Goal: Check status: Check status

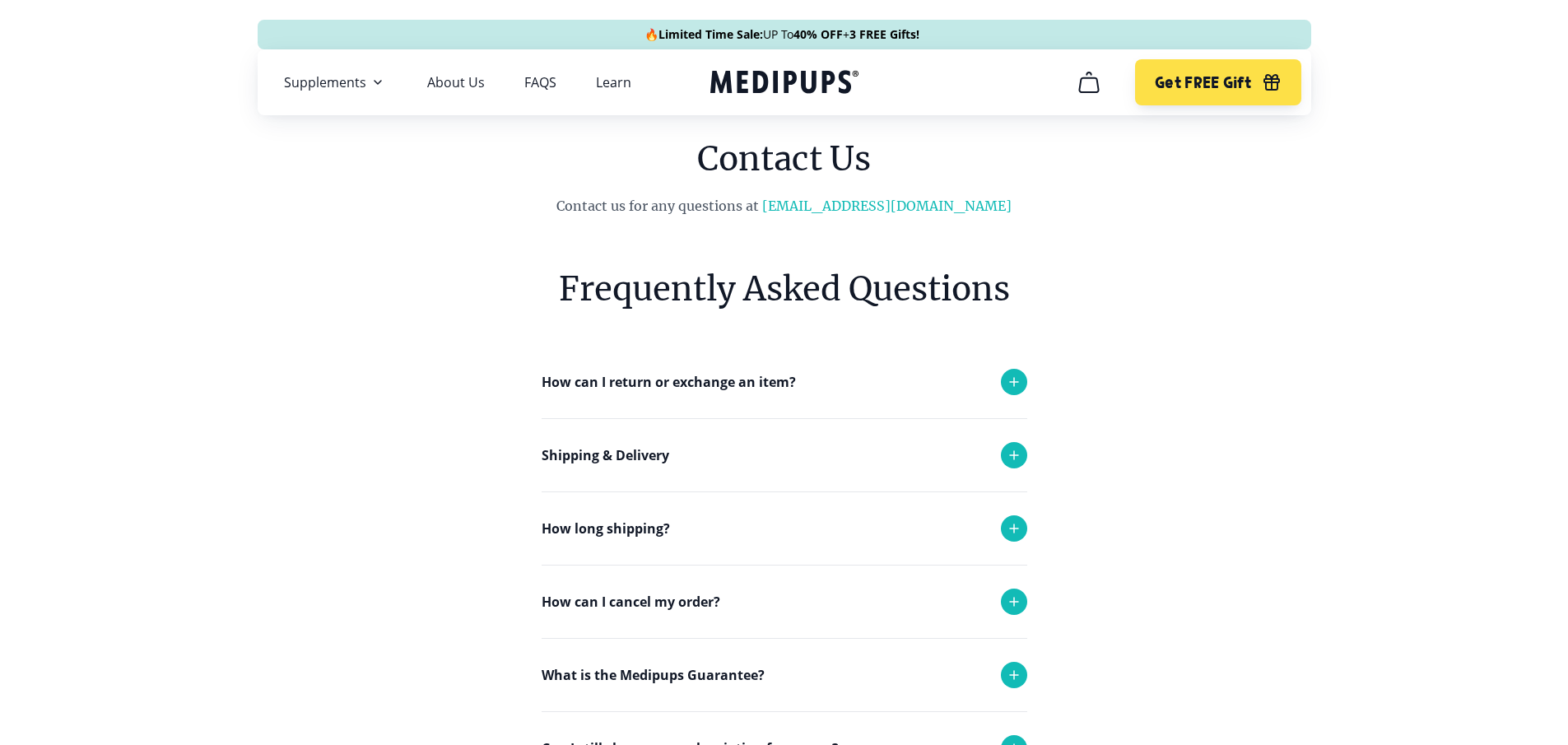
click at [1014, 526] on icon at bounding box center [1014, 528] width 20 height 20
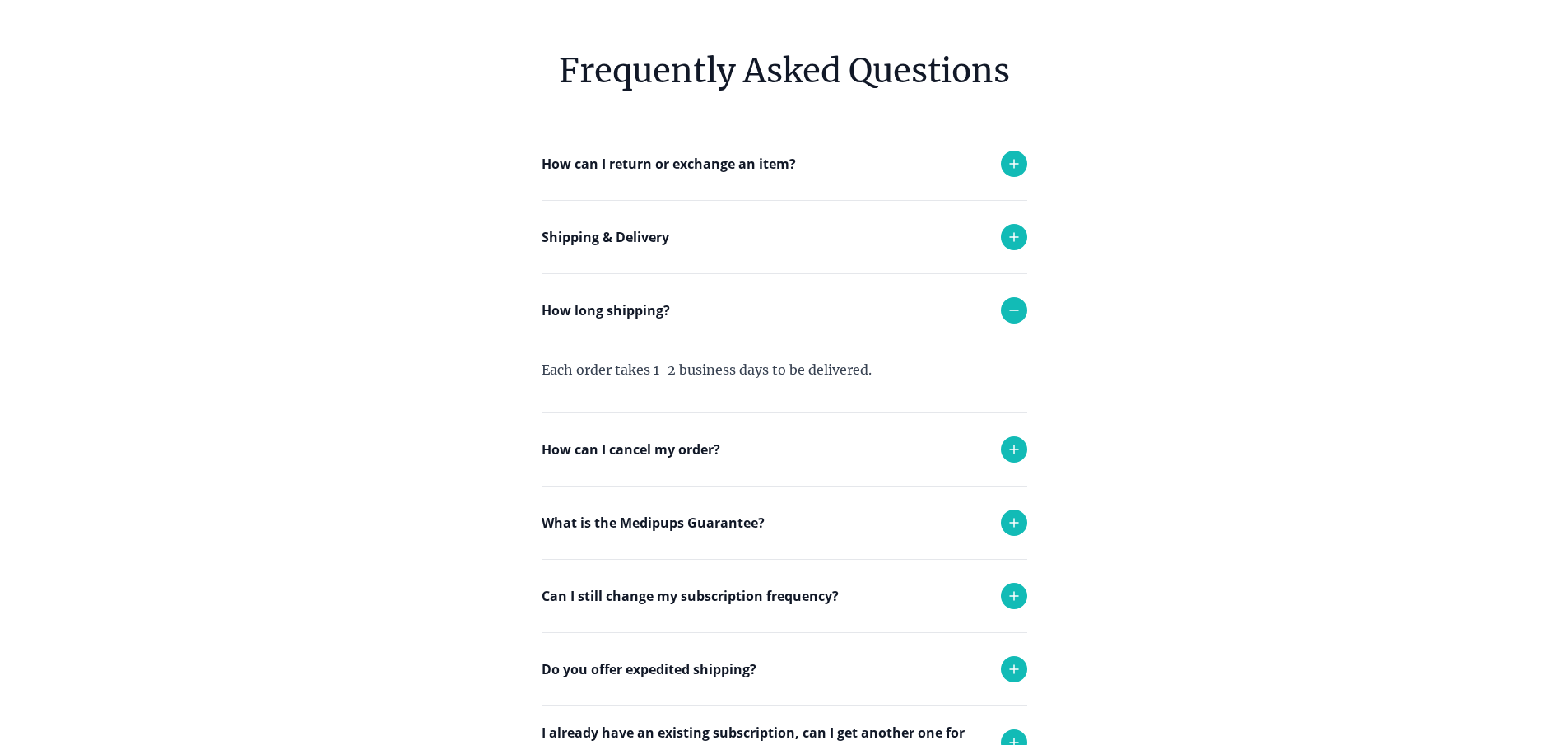
scroll to position [247, 0]
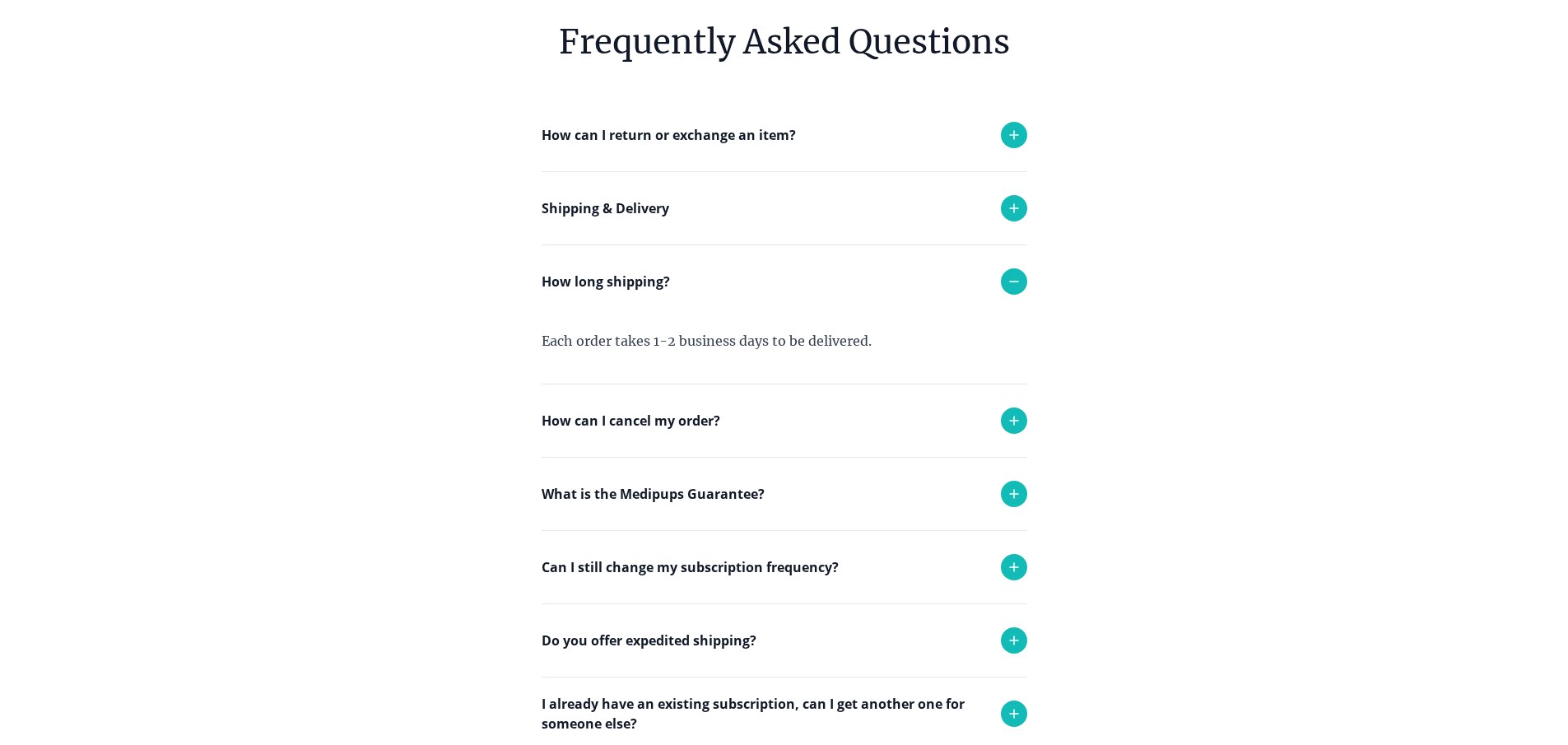
click at [1004, 491] on icon at bounding box center [1014, 494] width 20 height 20
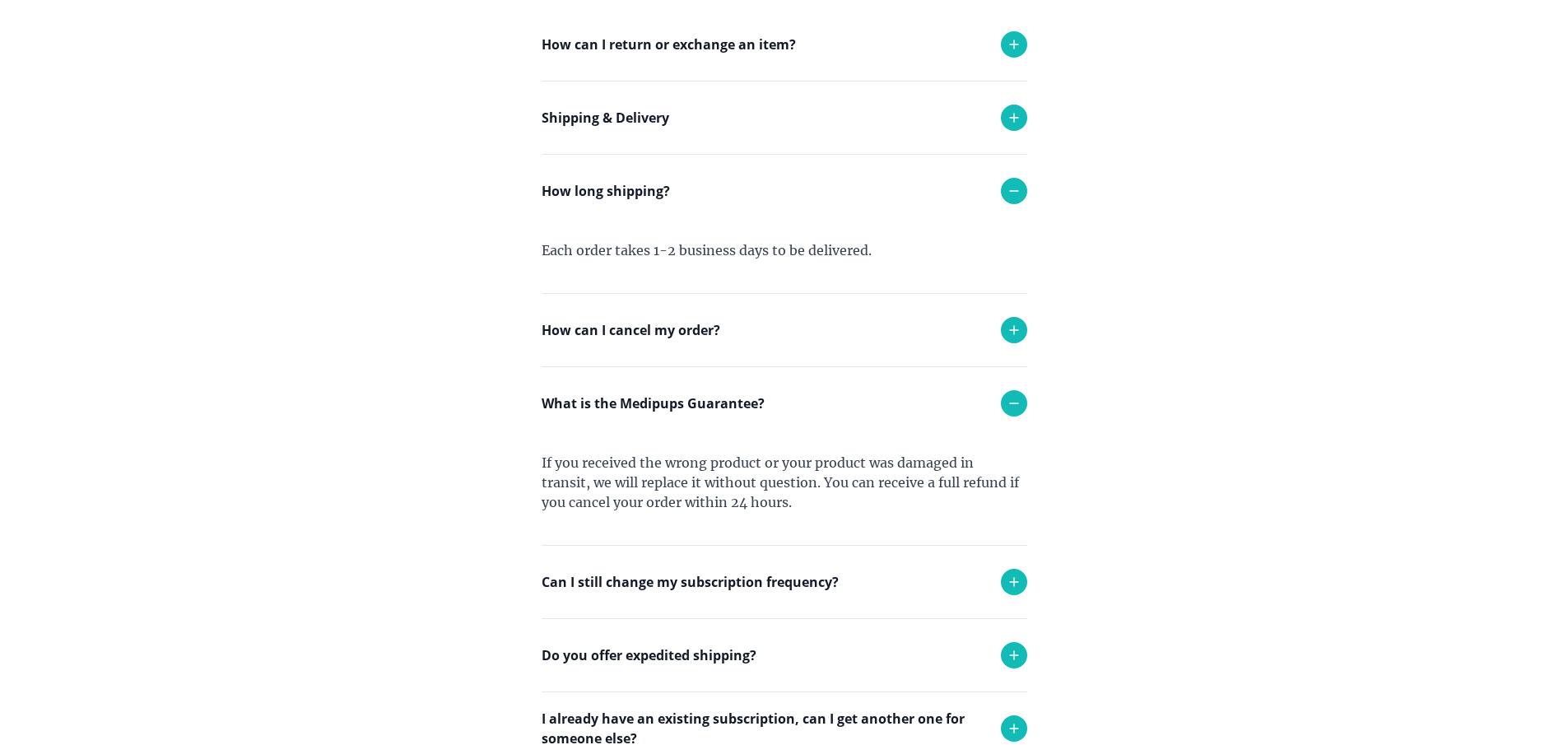
scroll to position [412, 0]
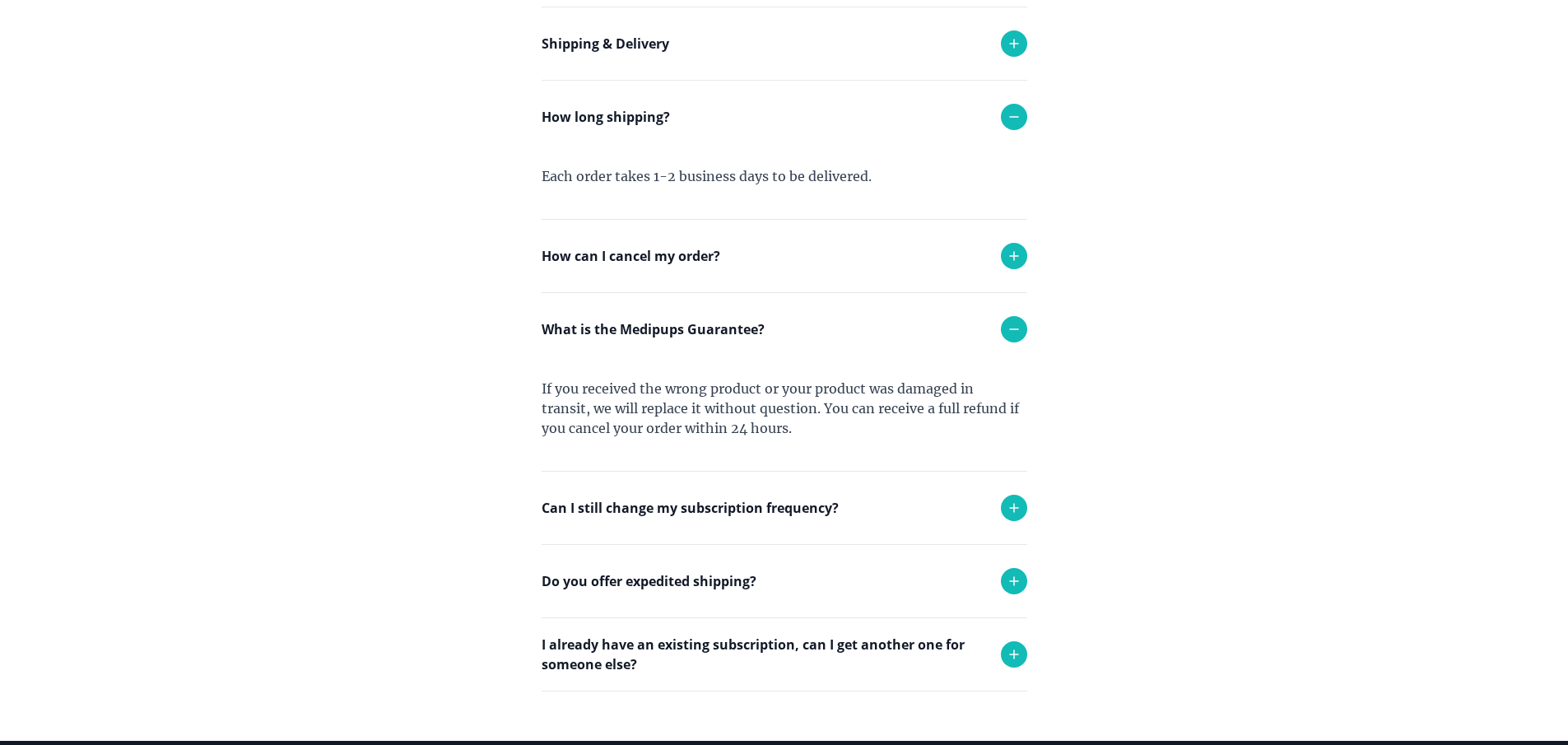
click at [1022, 255] on icon at bounding box center [1014, 256] width 20 height 20
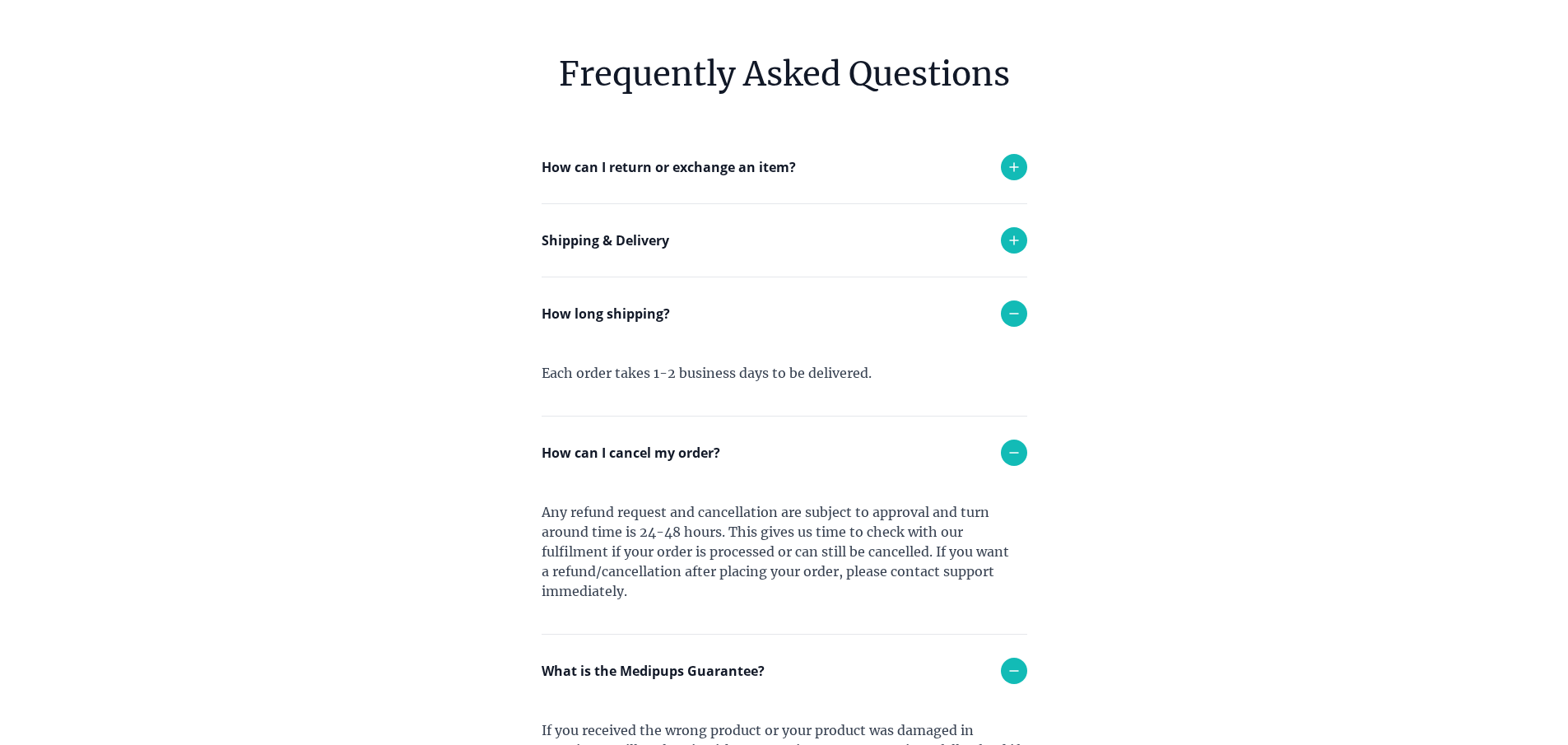
scroll to position [164, 0]
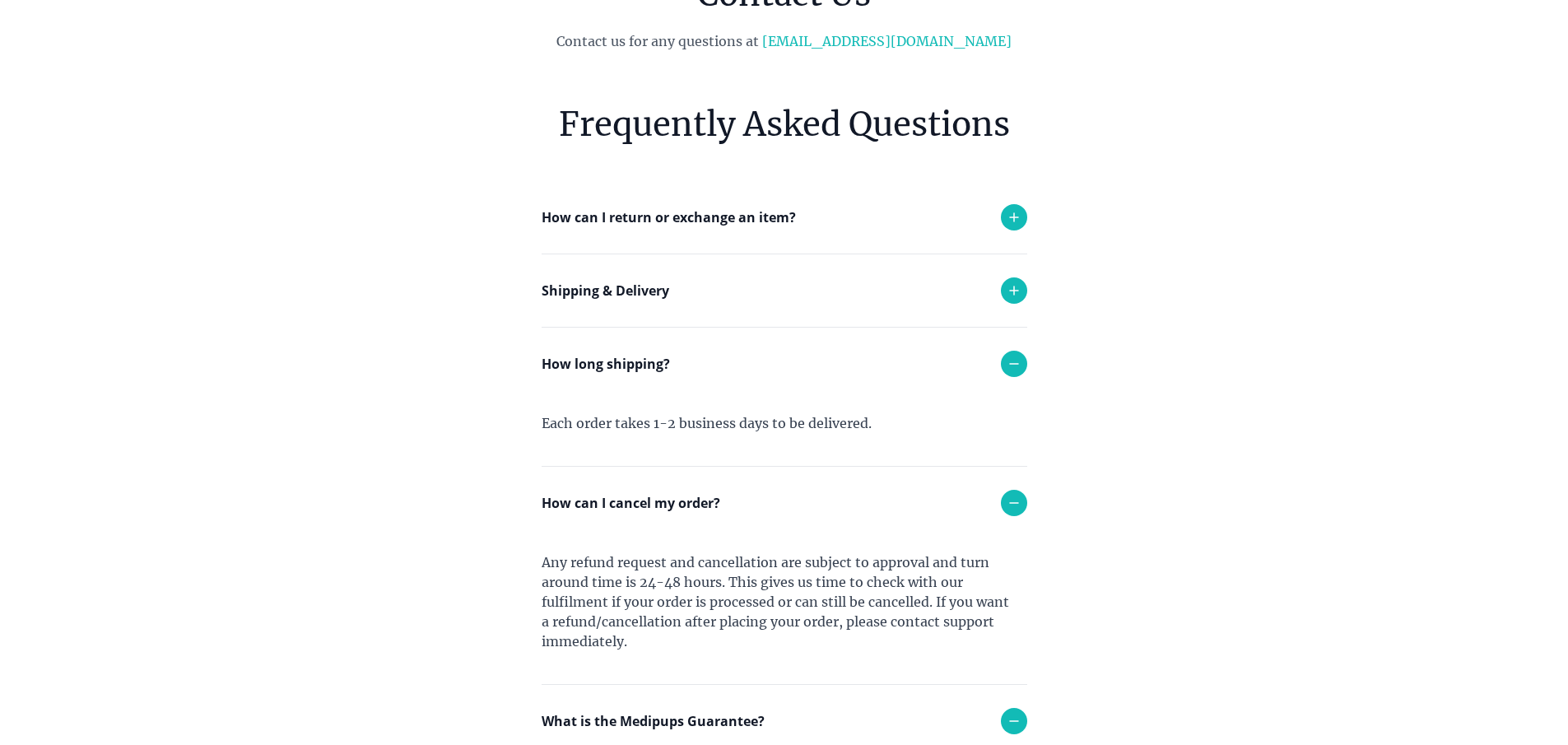
click at [1015, 219] on icon at bounding box center [1014, 218] width 20 height 20
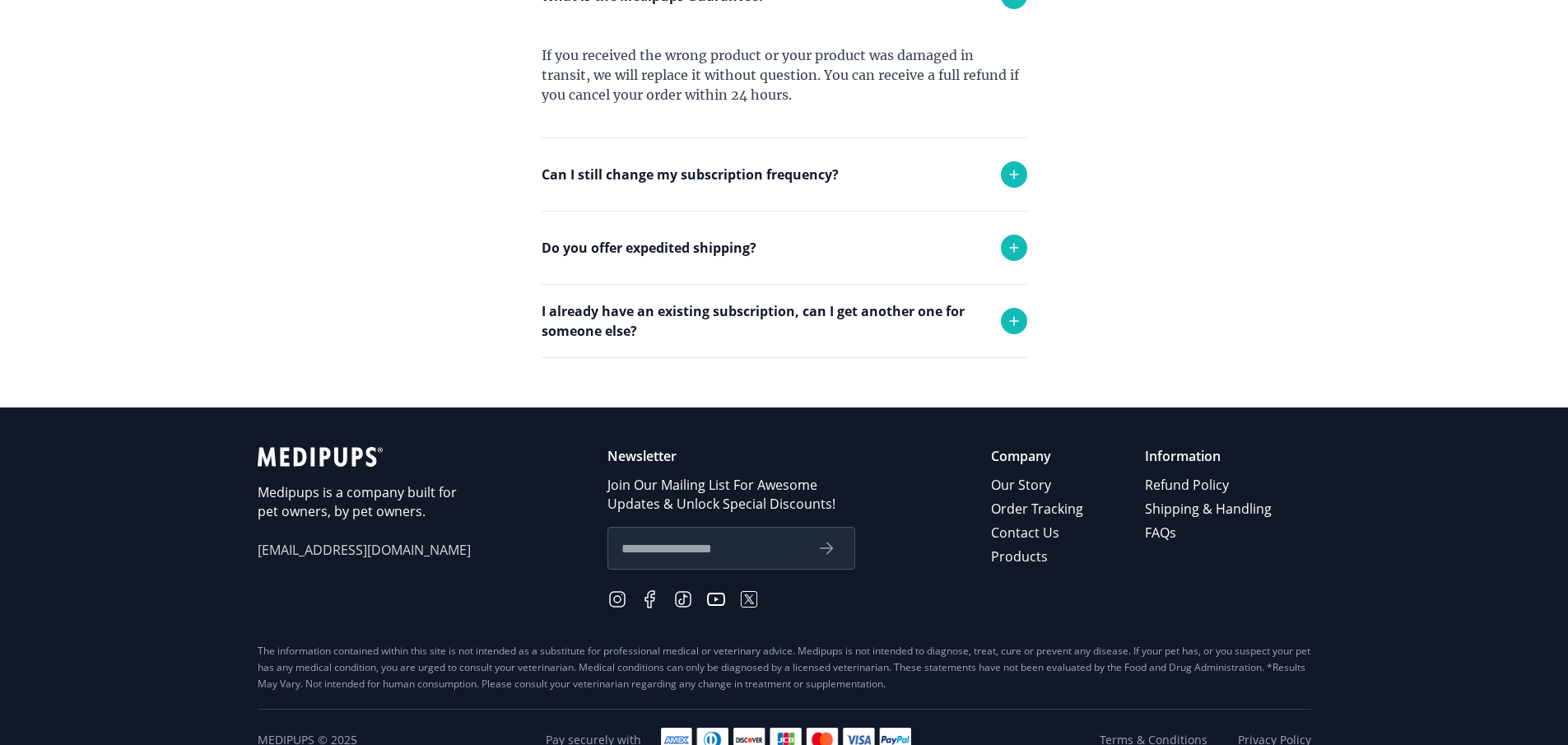
scroll to position [1389, 0]
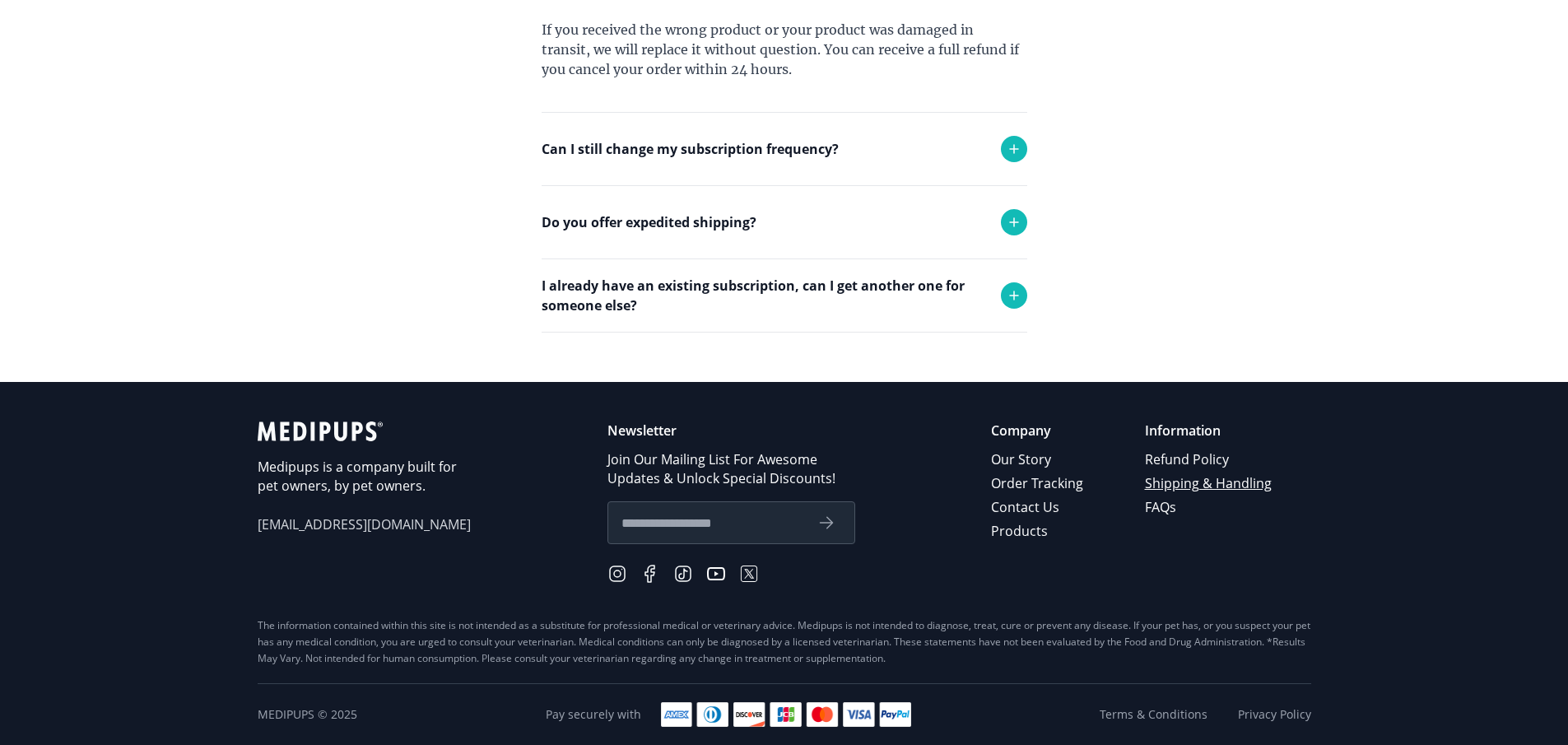
click at [1197, 479] on link "Shipping & Handling" at bounding box center [1209, 483] width 129 height 24
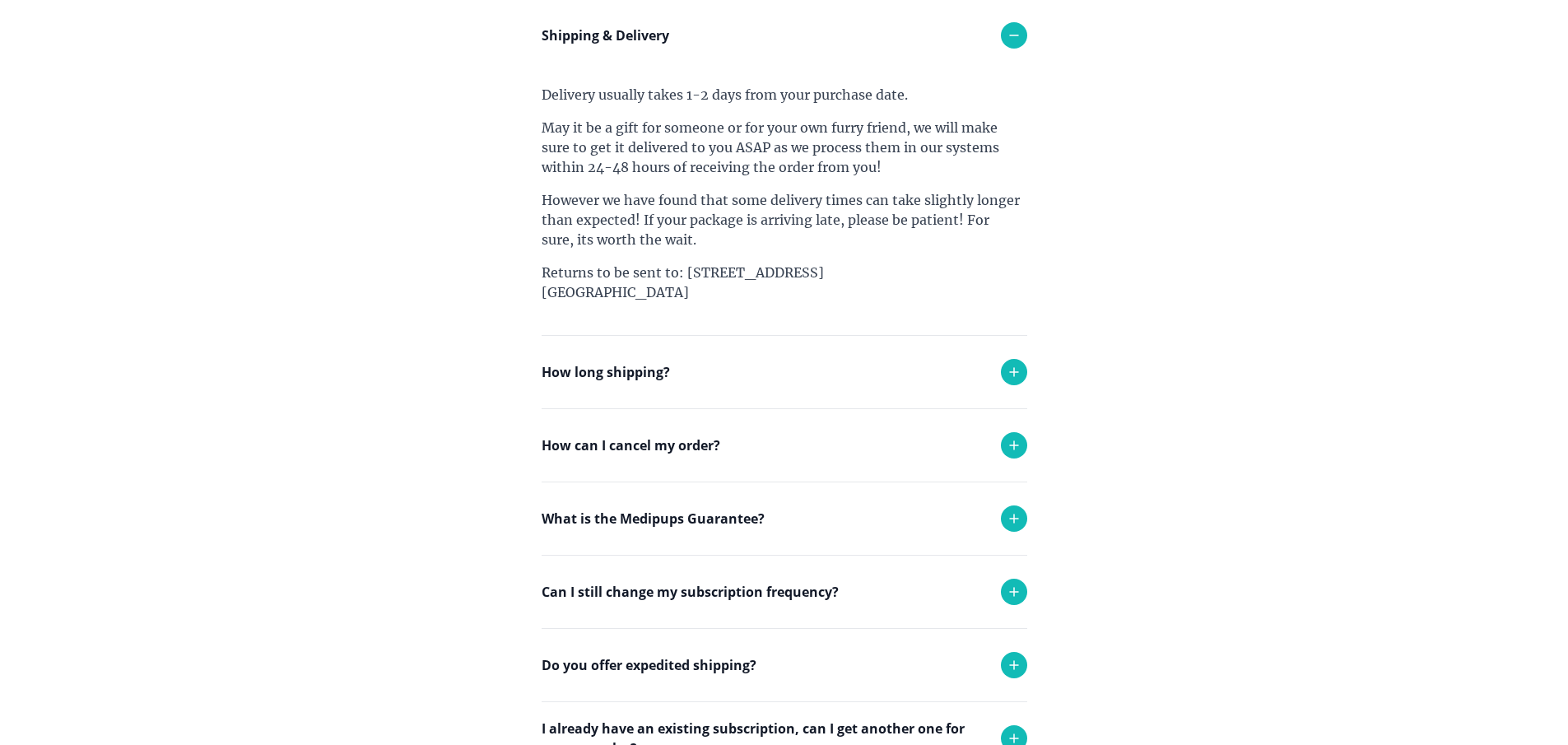
scroll to position [338, 0]
click at [1012, 442] on icon at bounding box center [1014, 446] width 20 height 20
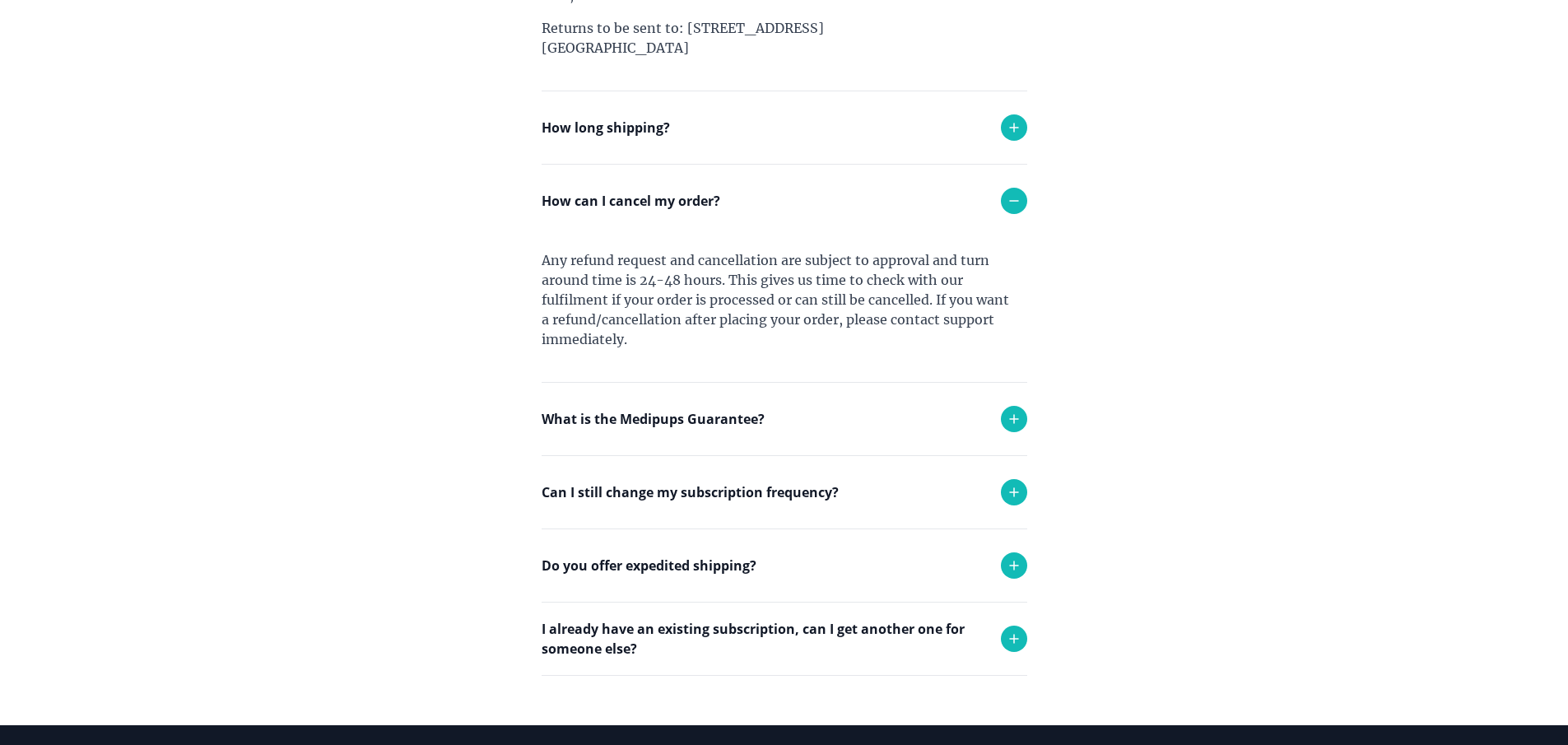
scroll to position [585, 0]
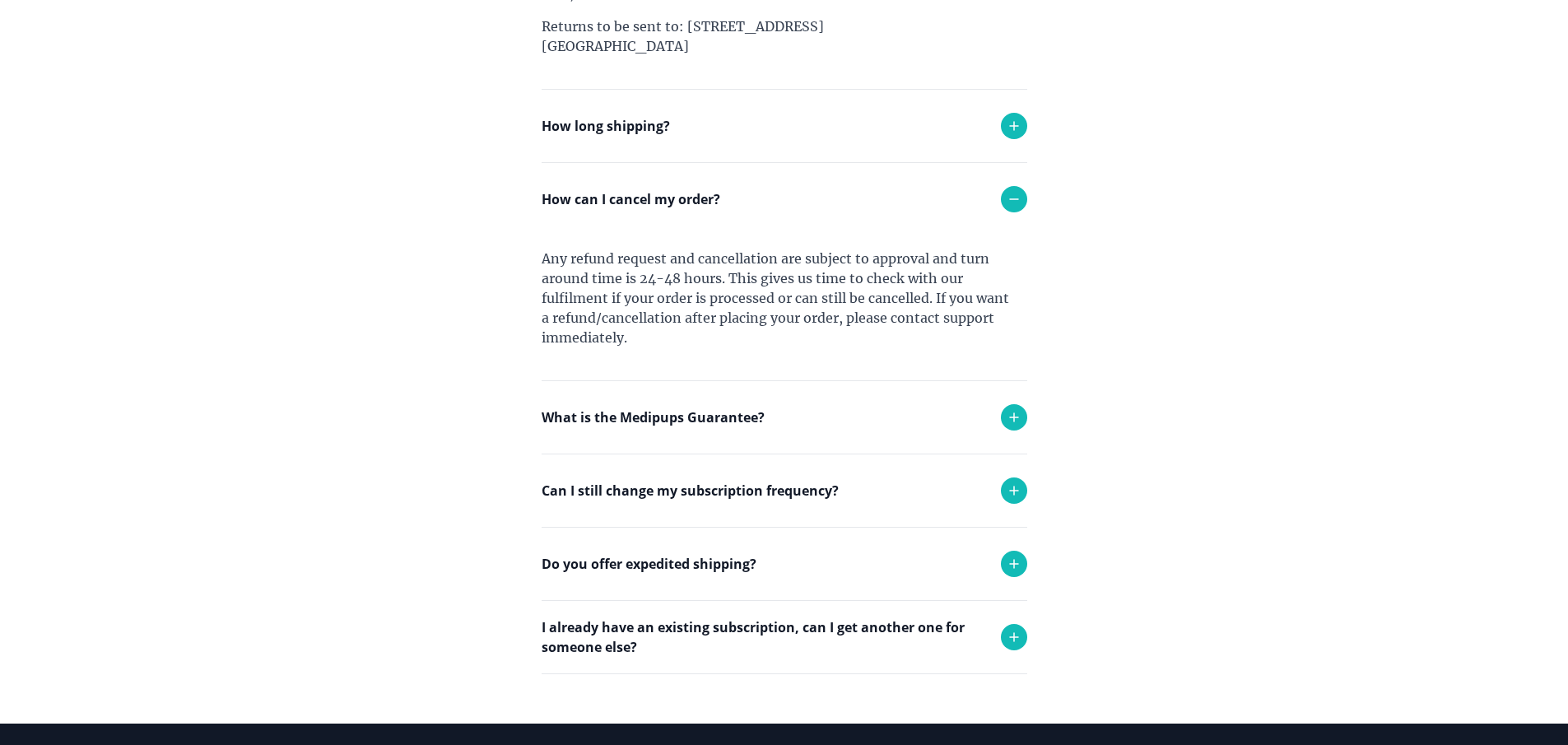
click at [1019, 559] on icon at bounding box center [1014, 564] width 20 height 20
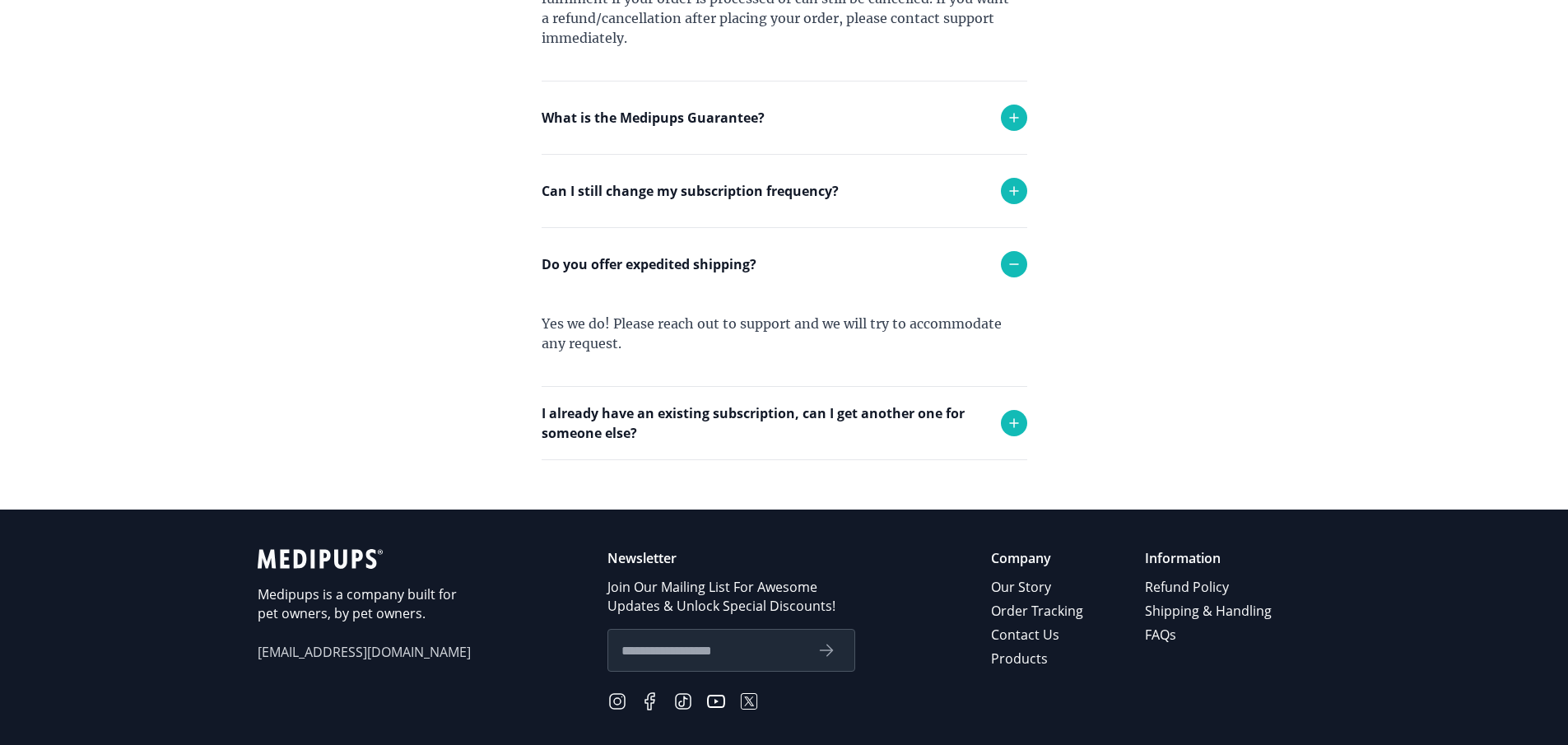
scroll to position [914, 0]
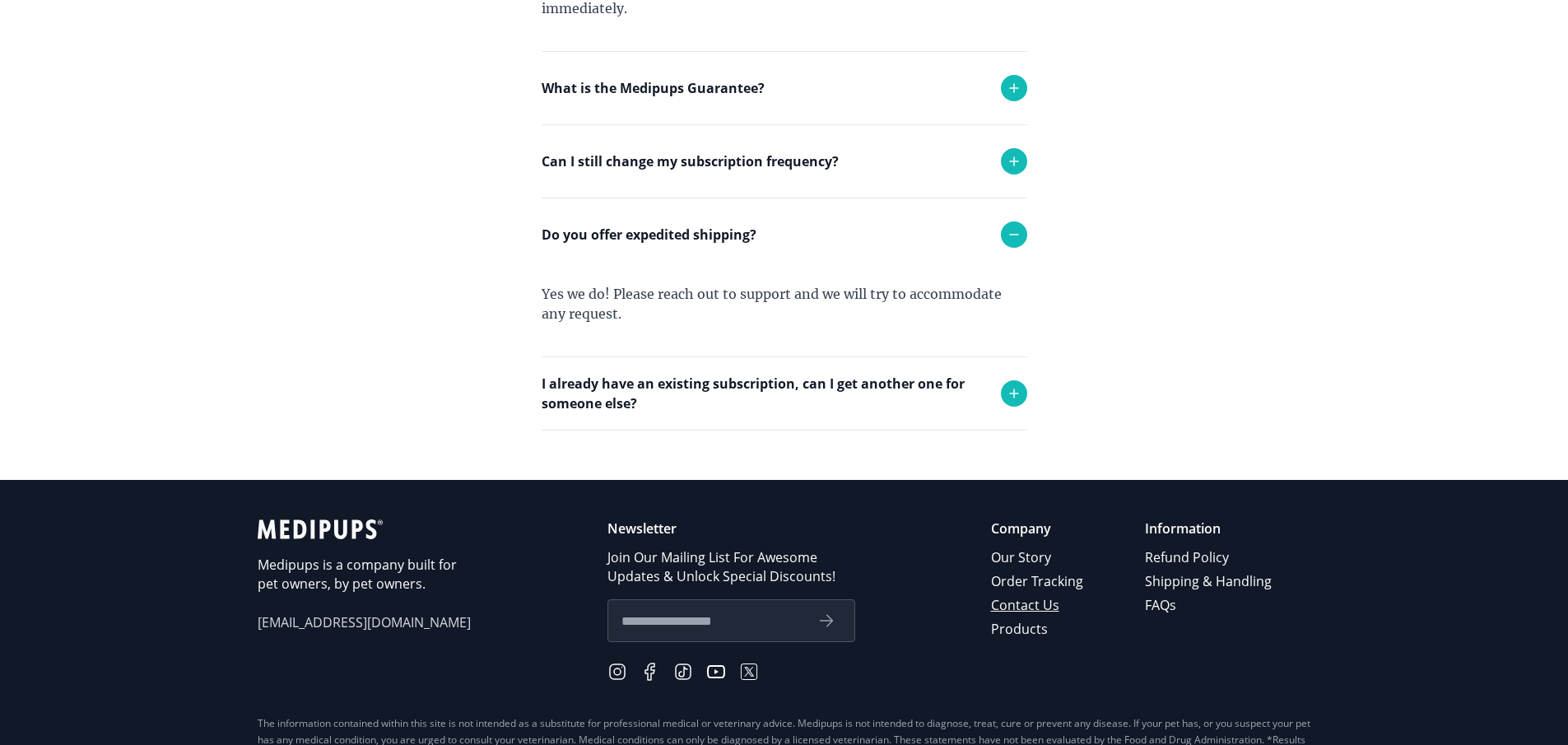
click at [1039, 598] on link "Contact Us" at bounding box center [1039, 605] width 95 height 24
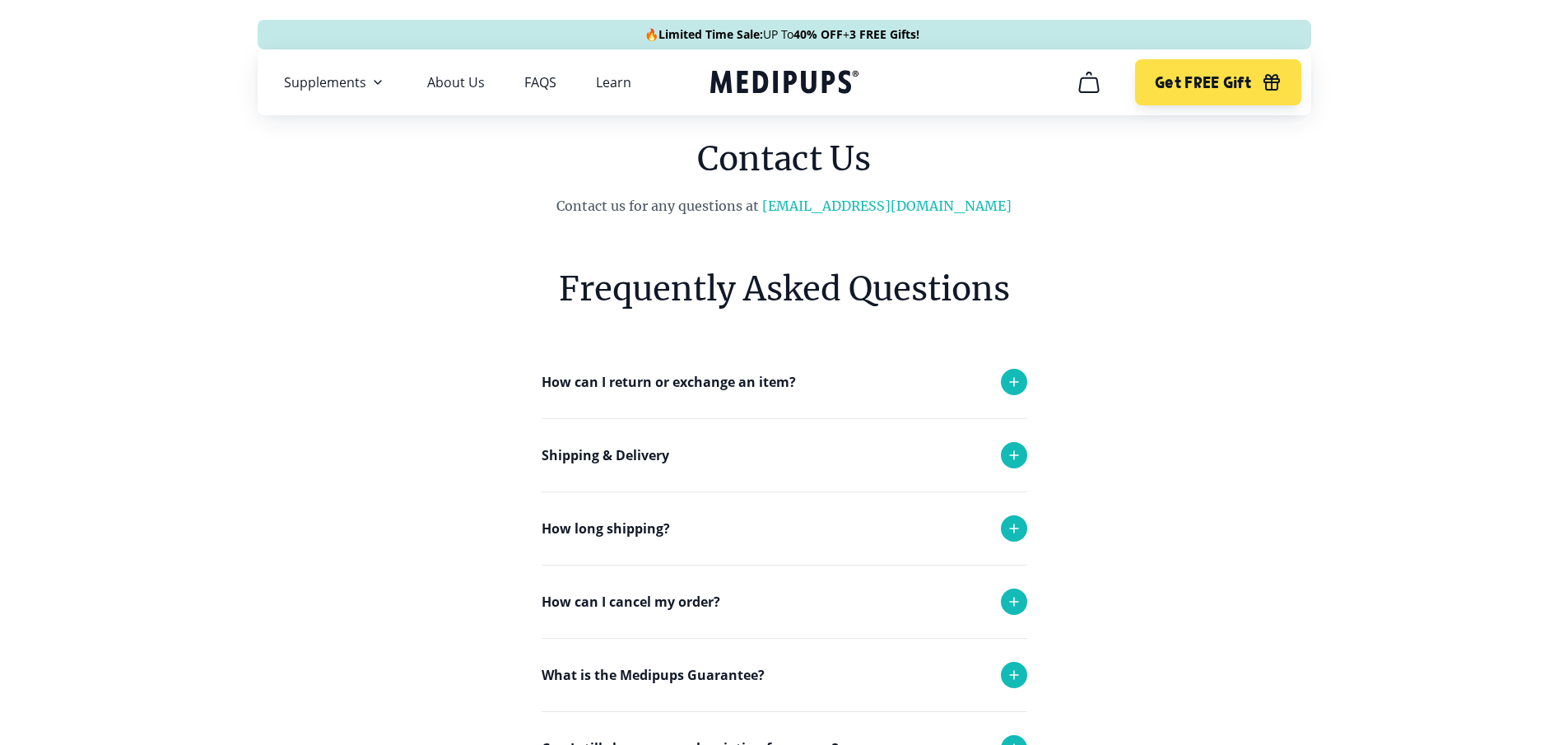
click at [1011, 376] on icon at bounding box center [1014, 382] width 20 height 20
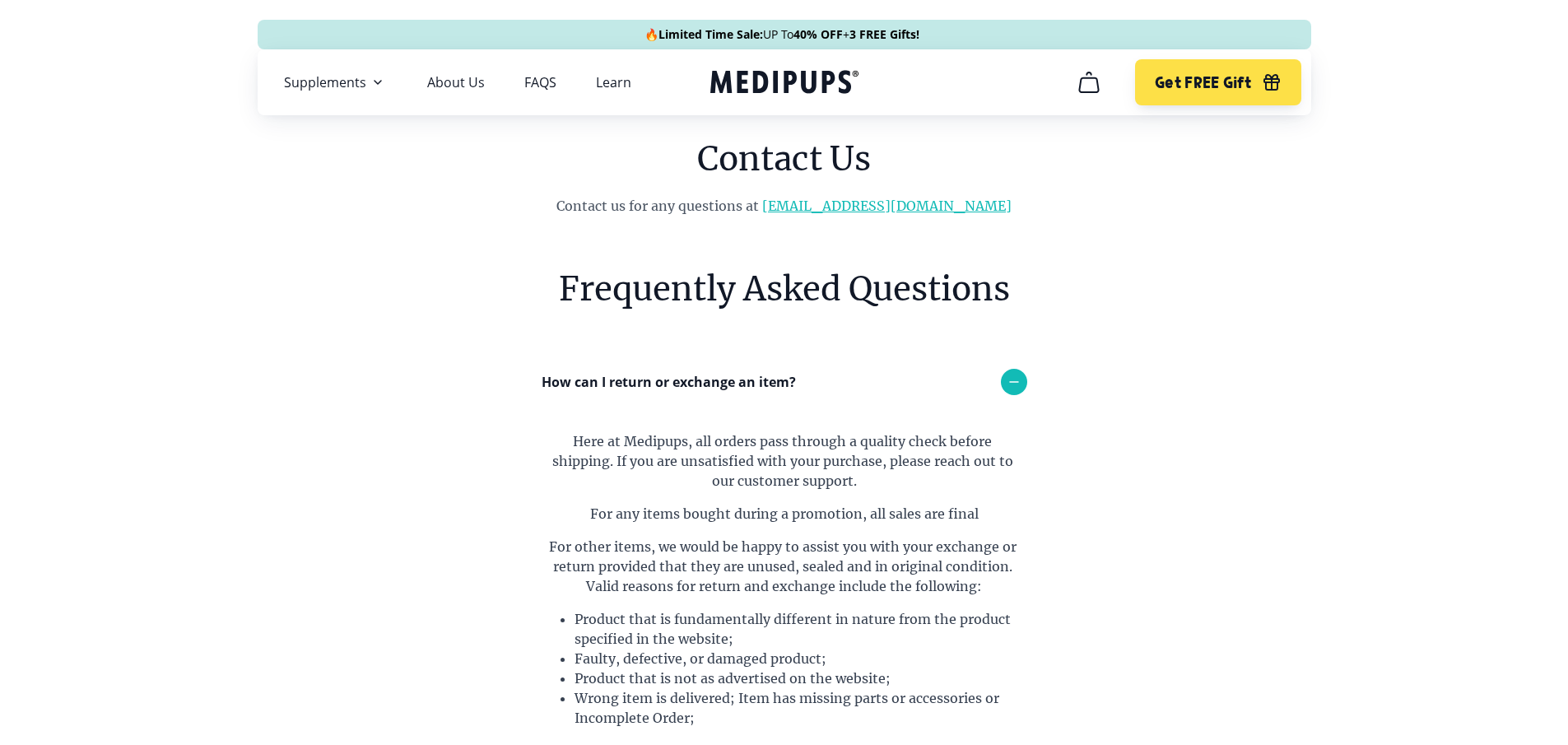
click at [849, 202] on link "[EMAIL_ADDRESS][DOMAIN_NAME]" at bounding box center [886, 206] width 249 height 17
click at [919, 208] on link "[EMAIL_ADDRESS][DOMAIN_NAME]" at bounding box center [886, 206] width 249 height 17
click at [919, 206] on link "[EMAIL_ADDRESS][DOMAIN_NAME]" at bounding box center [886, 206] width 249 height 17
click at [868, 207] on link "[EMAIL_ADDRESS][DOMAIN_NAME]" at bounding box center [886, 206] width 249 height 17
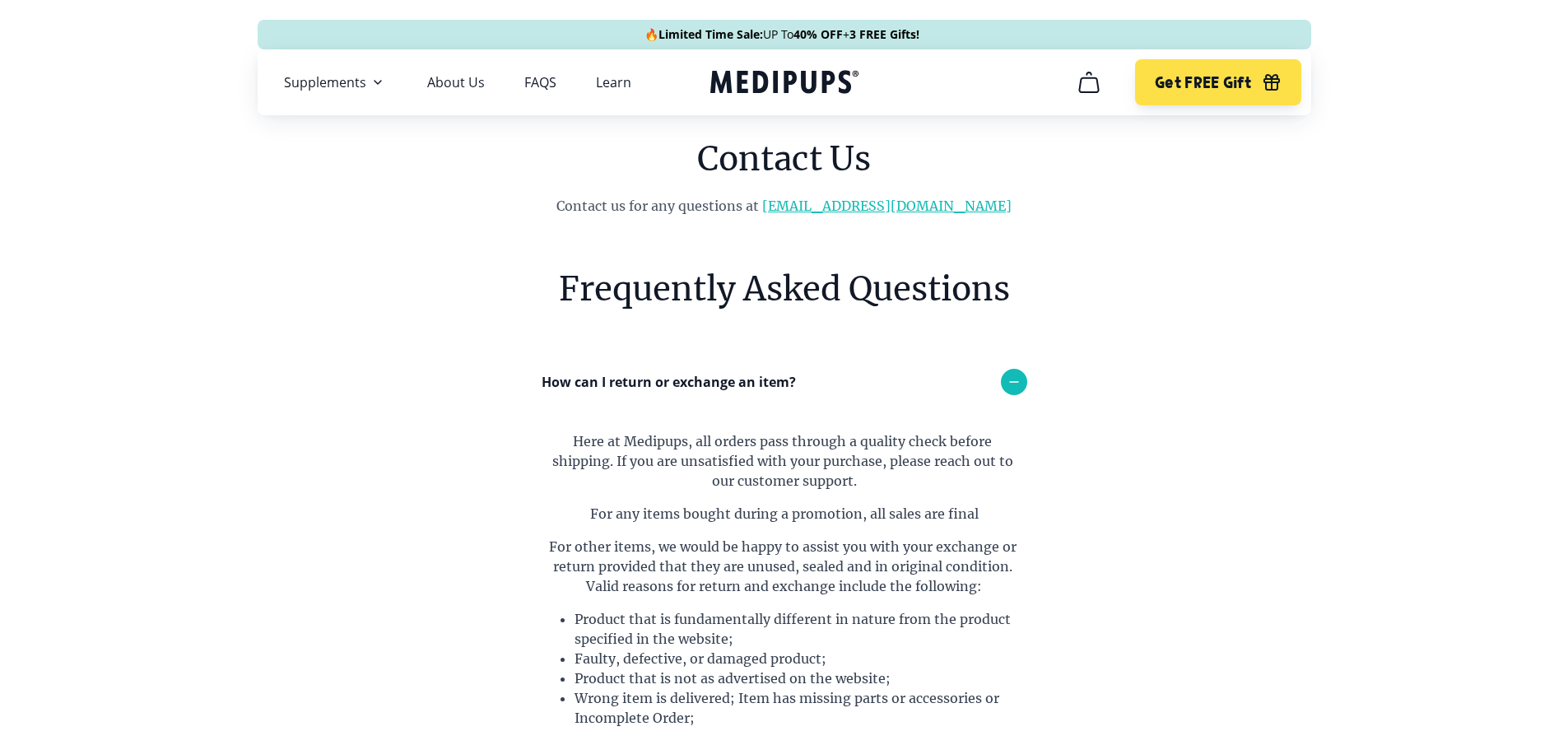
click at [897, 205] on link "[EMAIL_ADDRESS][DOMAIN_NAME]" at bounding box center [886, 206] width 249 height 17
click at [844, 205] on link "[EMAIL_ADDRESS][DOMAIN_NAME]" at bounding box center [886, 206] width 249 height 17
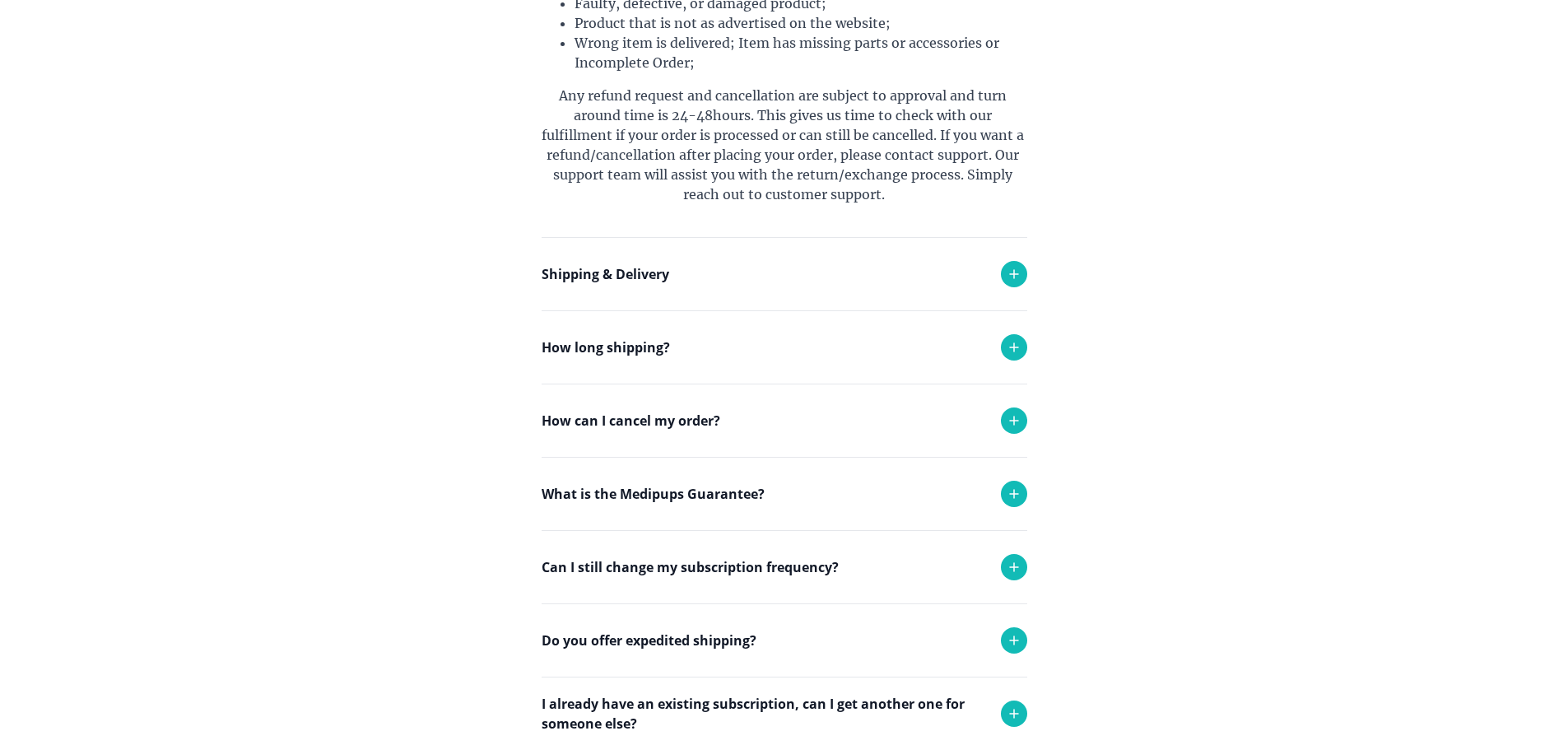
scroll to position [658, 0]
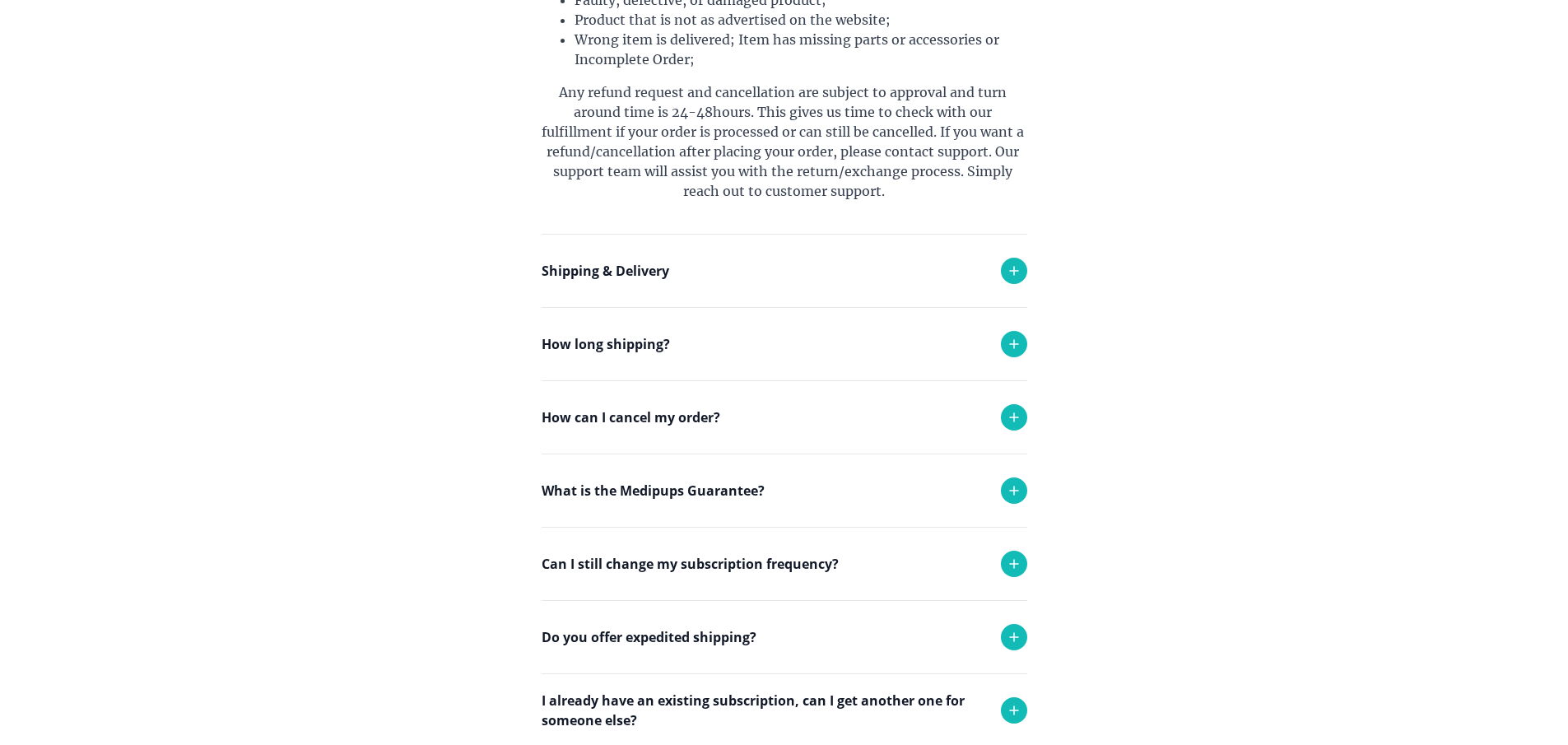
click at [1007, 268] on icon at bounding box center [1014, 271] width 20 height 20
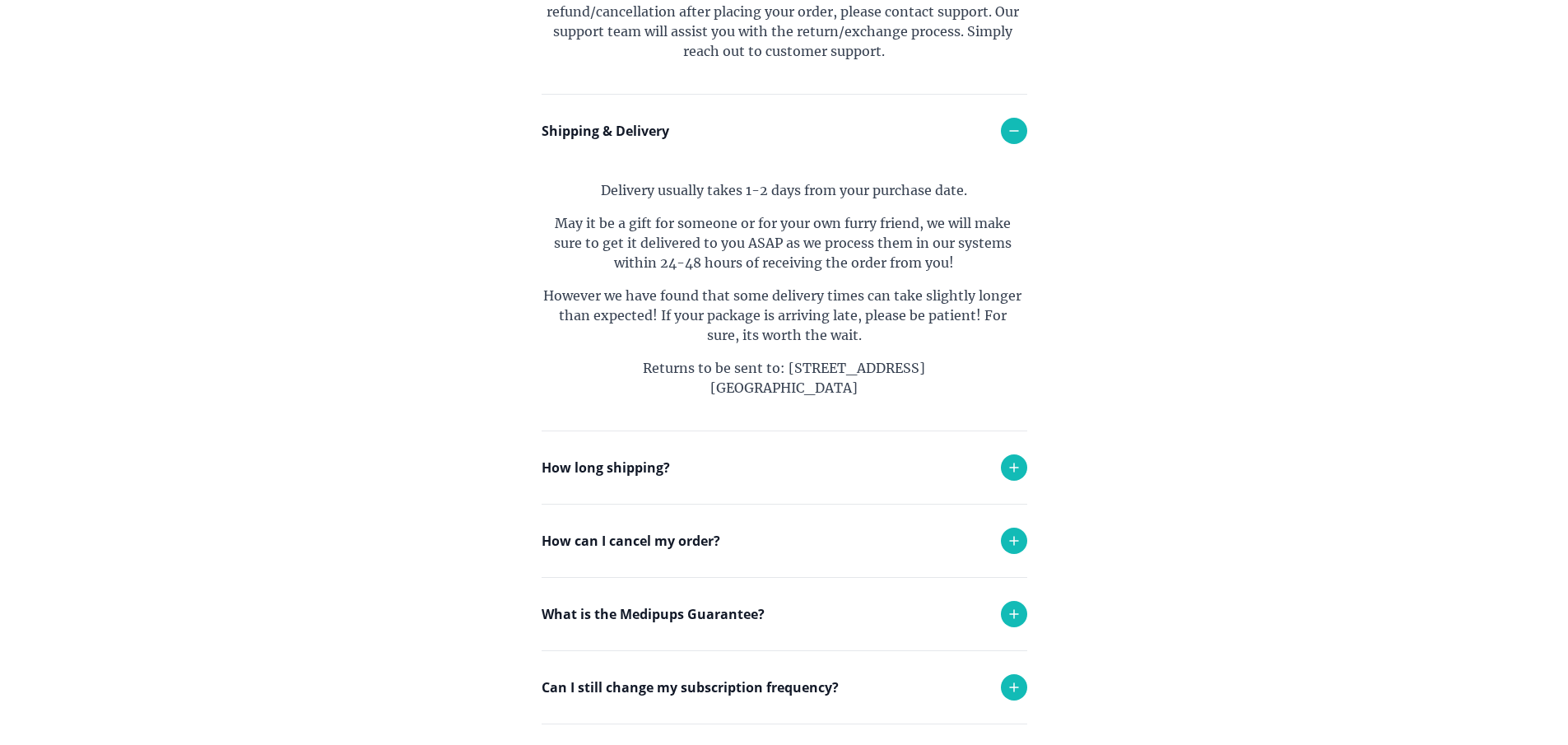
scroll to position [822, 0]
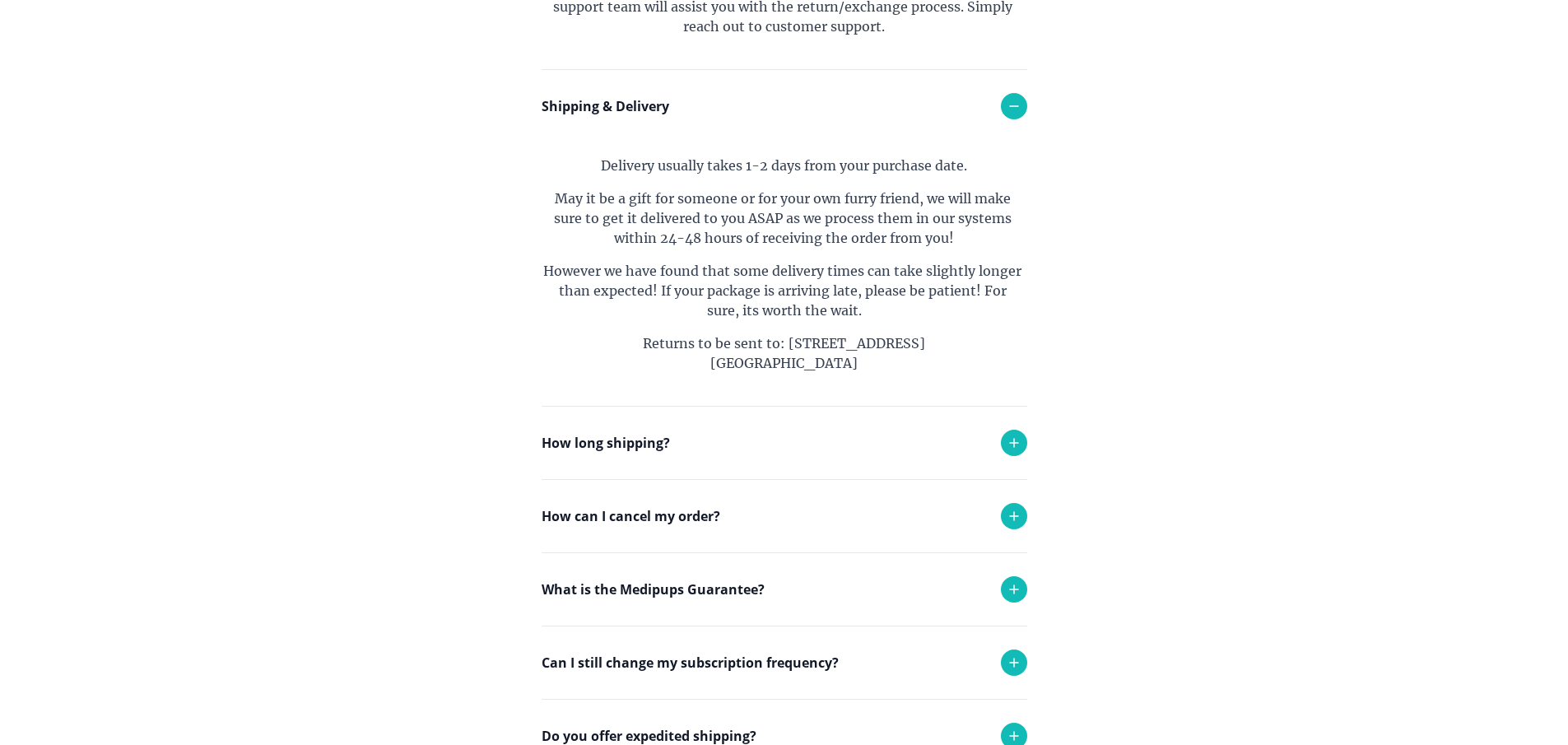
click at [1011, 510] on icon at bounding box center [1014, 516] width 20 height 20
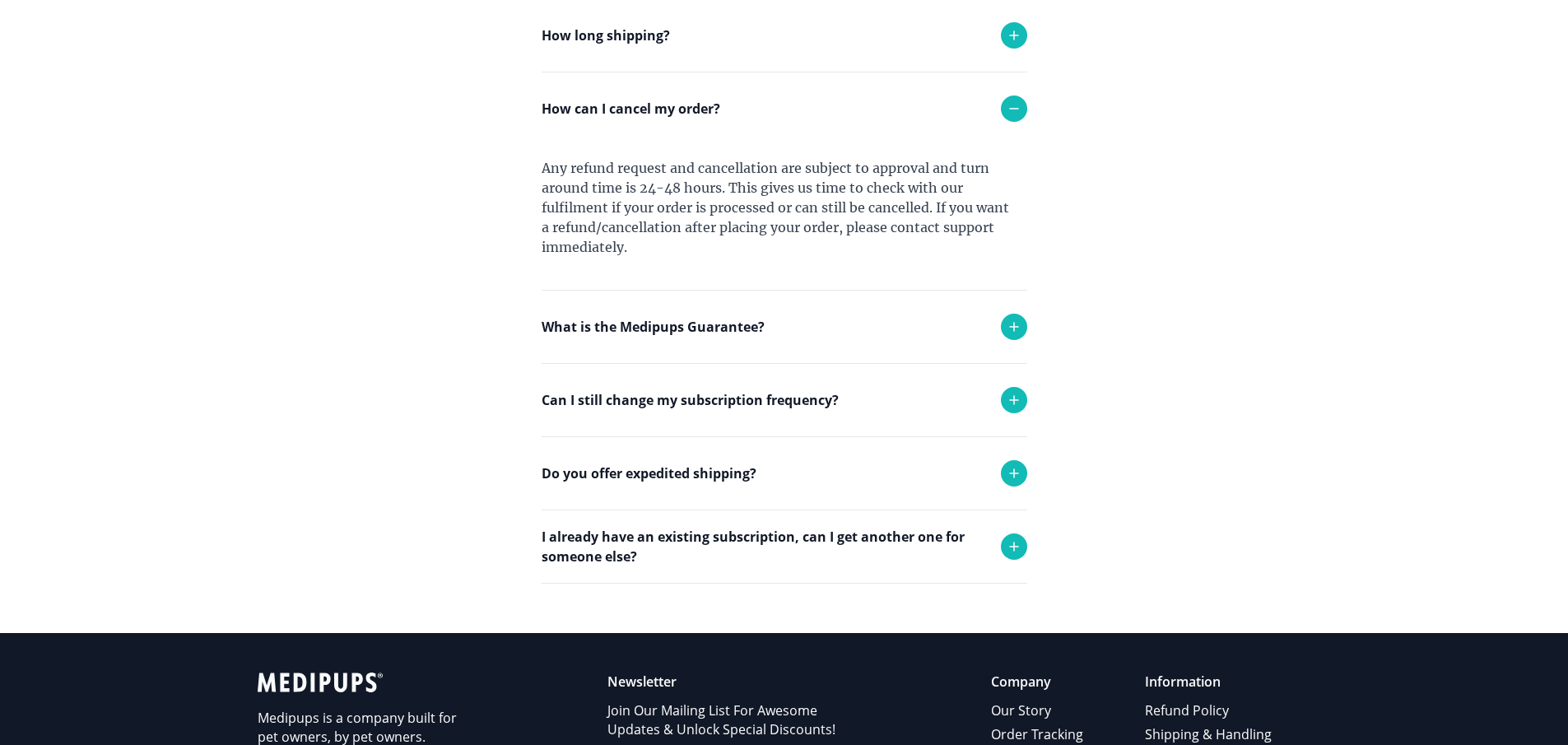
scroll to position [1317, 0]
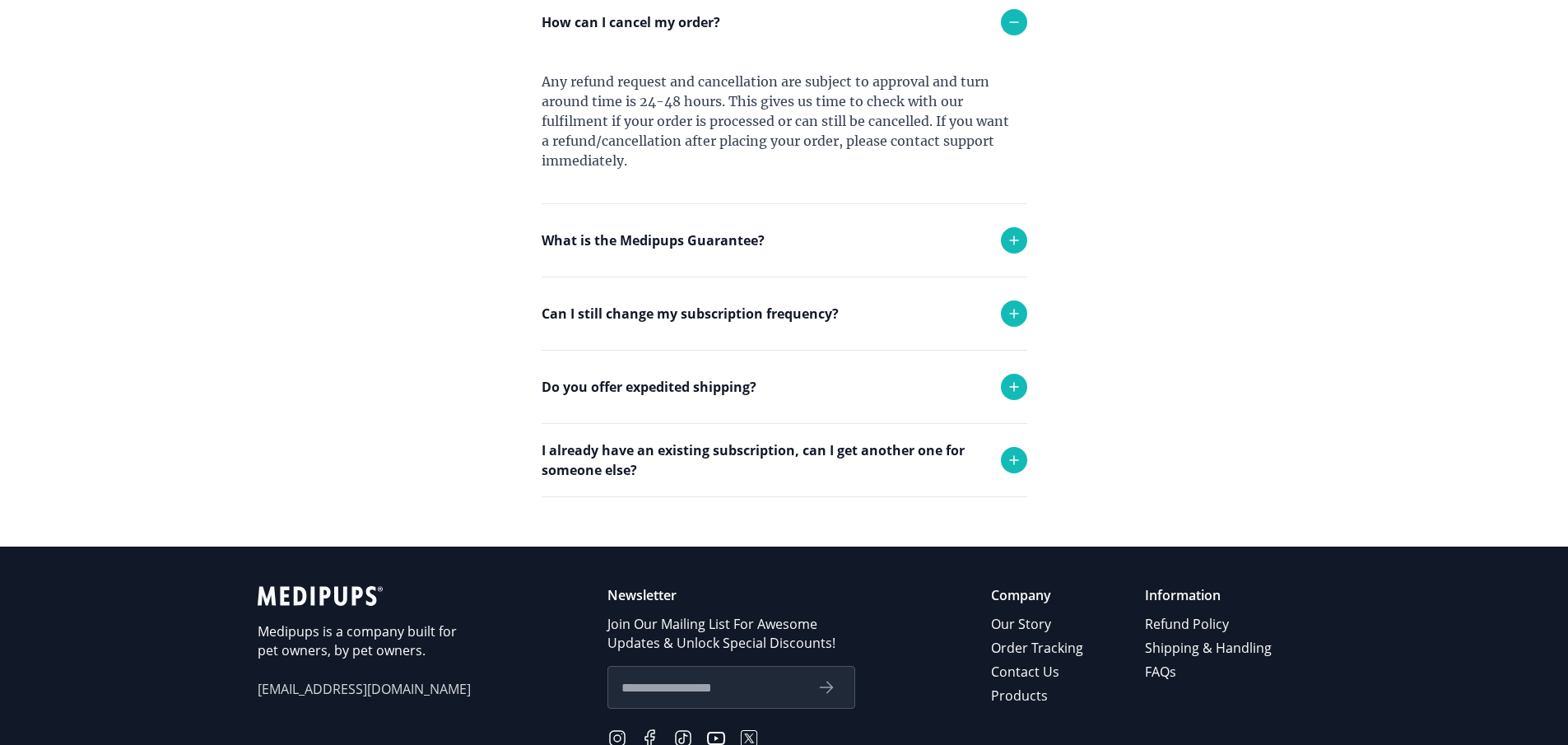
click at [1008, 379] on icon at bounding box center [1014, 387] width 20 height 20
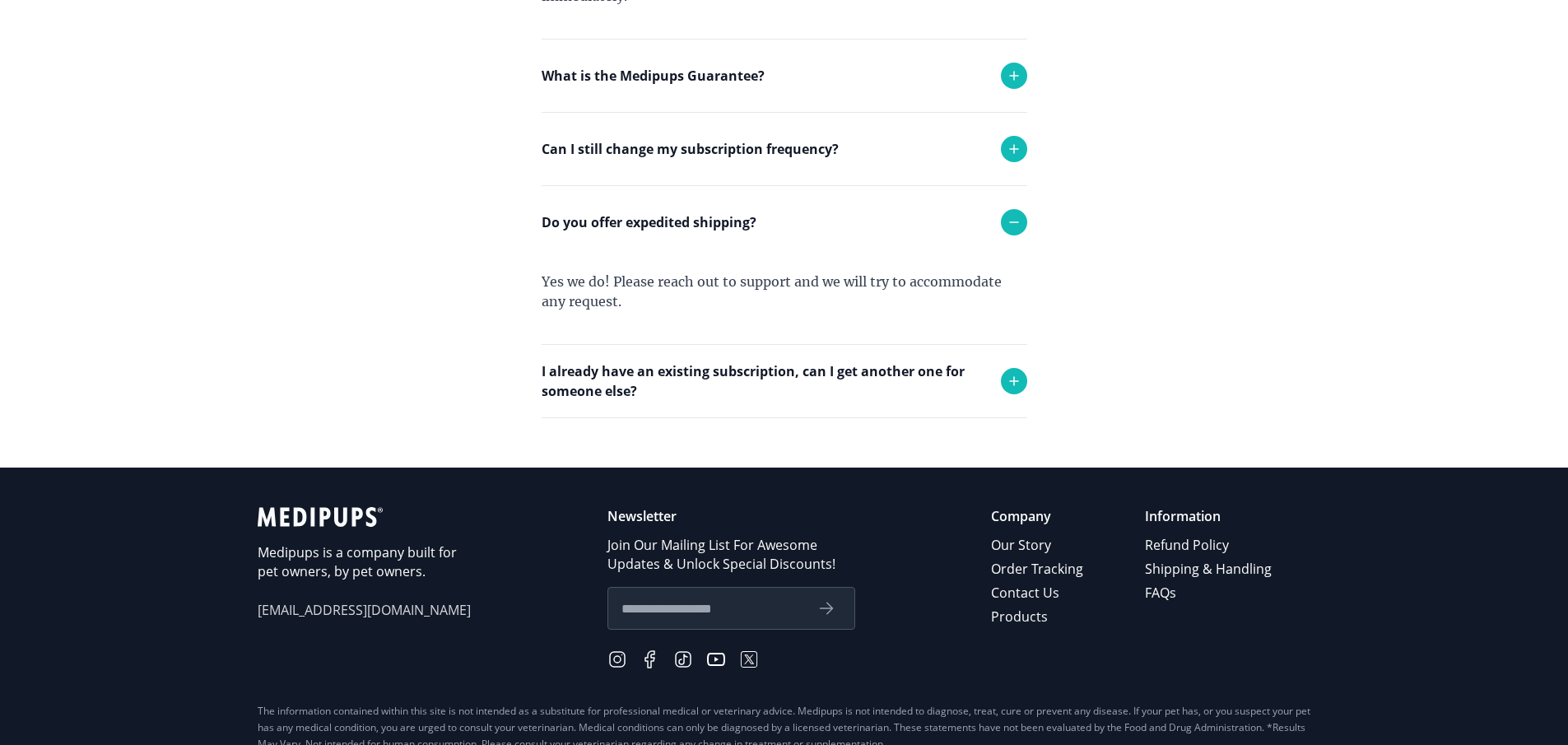
scroll to position [1563, 0]
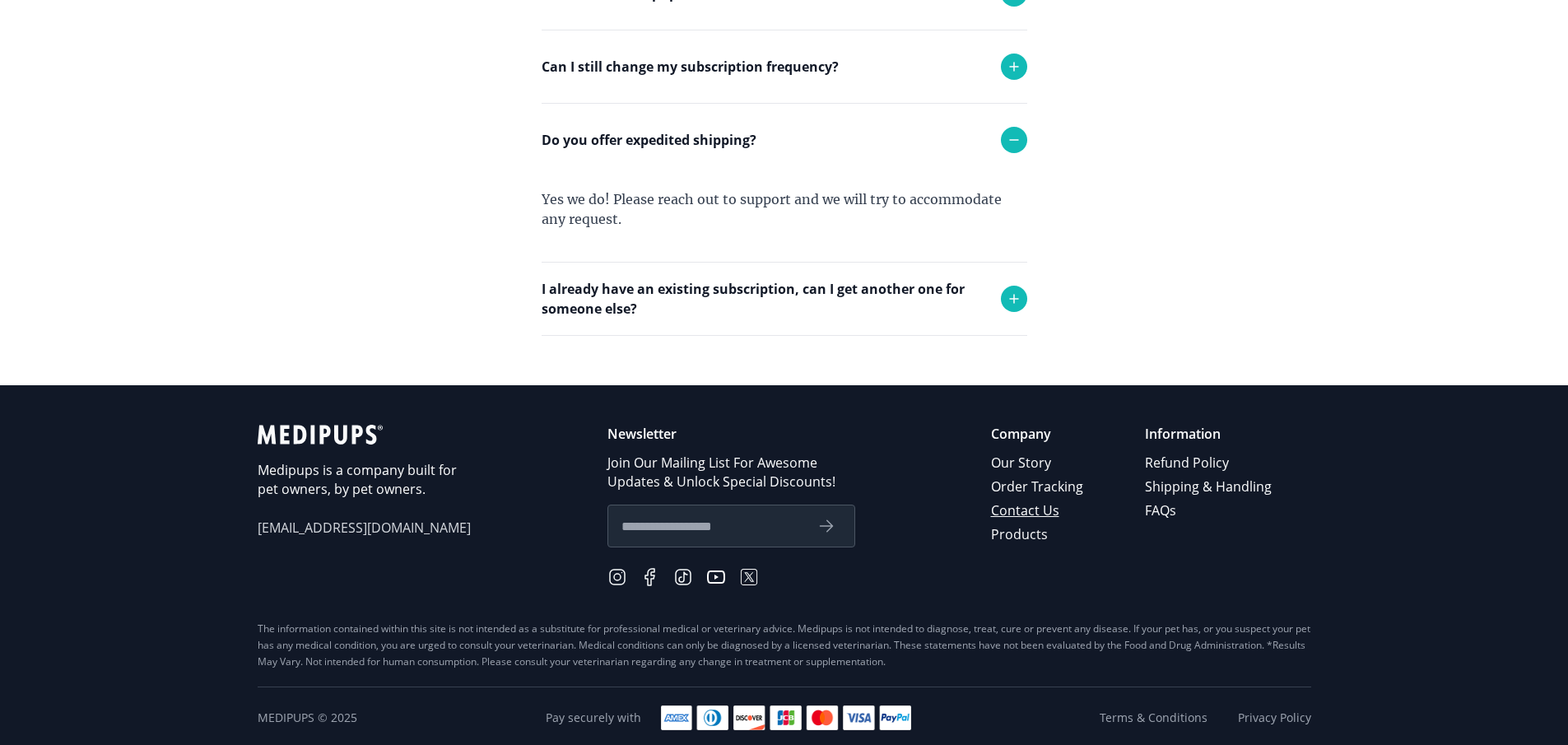
click at [1050, 509] on link "Contact Us" at bounding box center [1039, 510] width 95 height 24
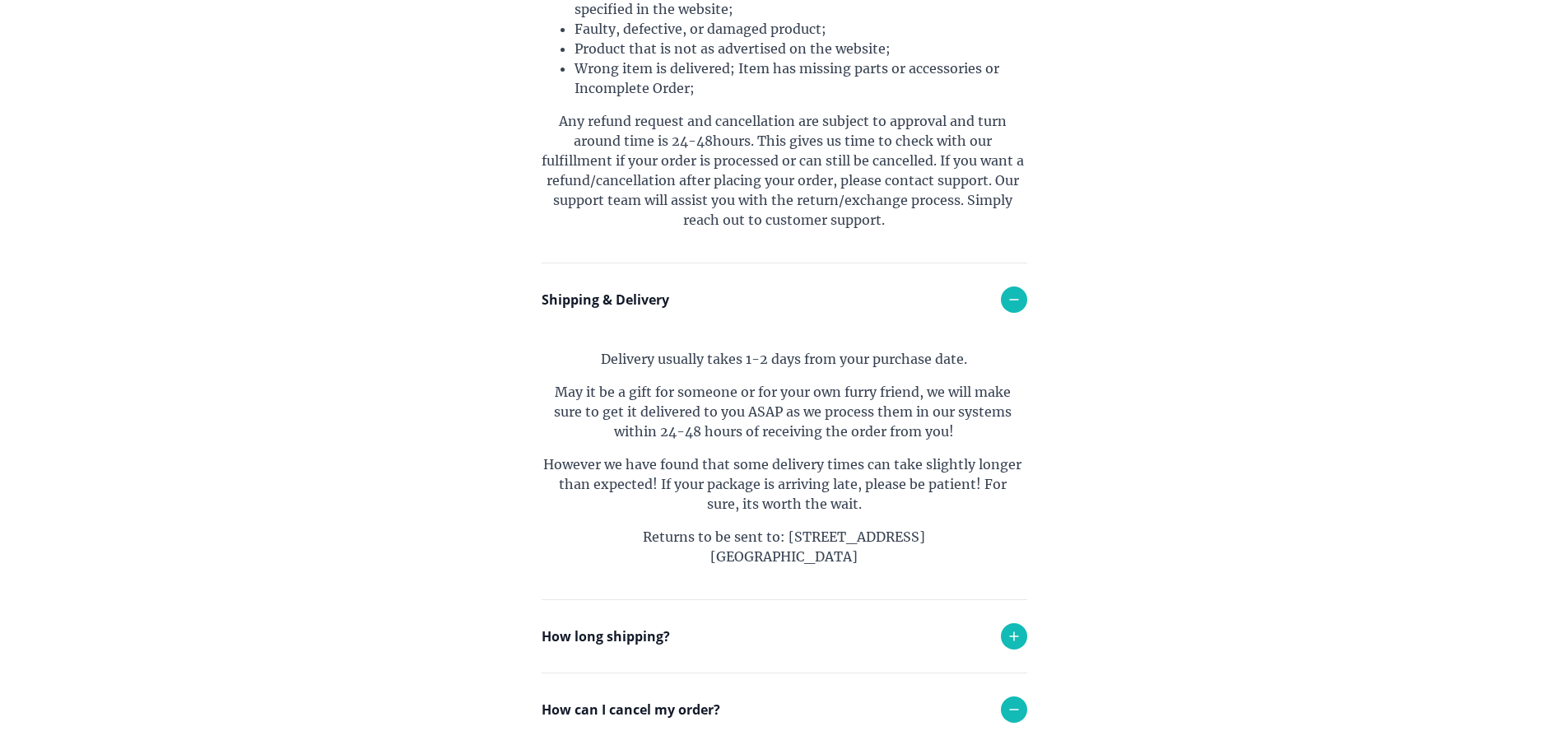
scroll to position [658, 0]
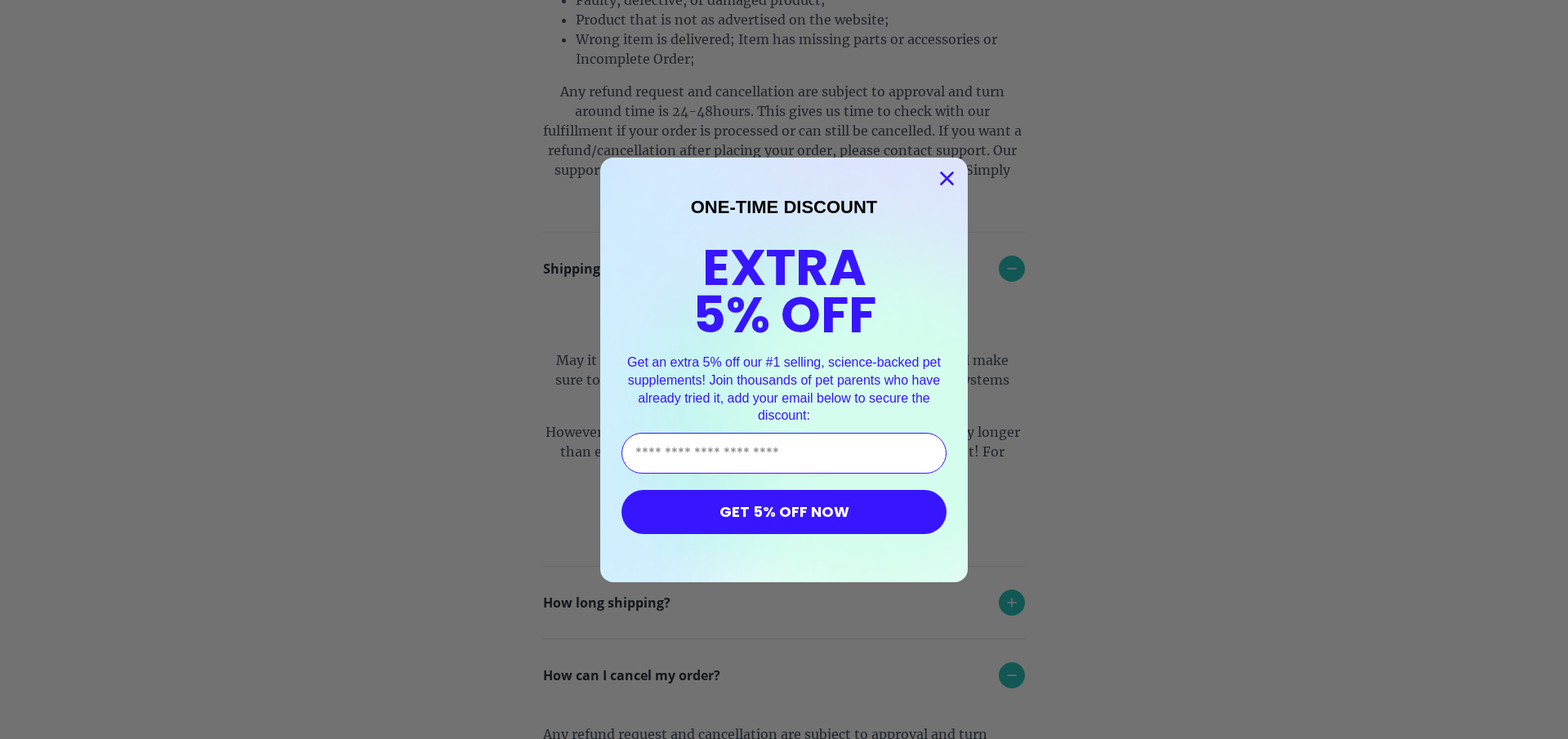
click at [941, 171] on circle "Close dialog" at bounding box center [947, 177] width 27 height 27
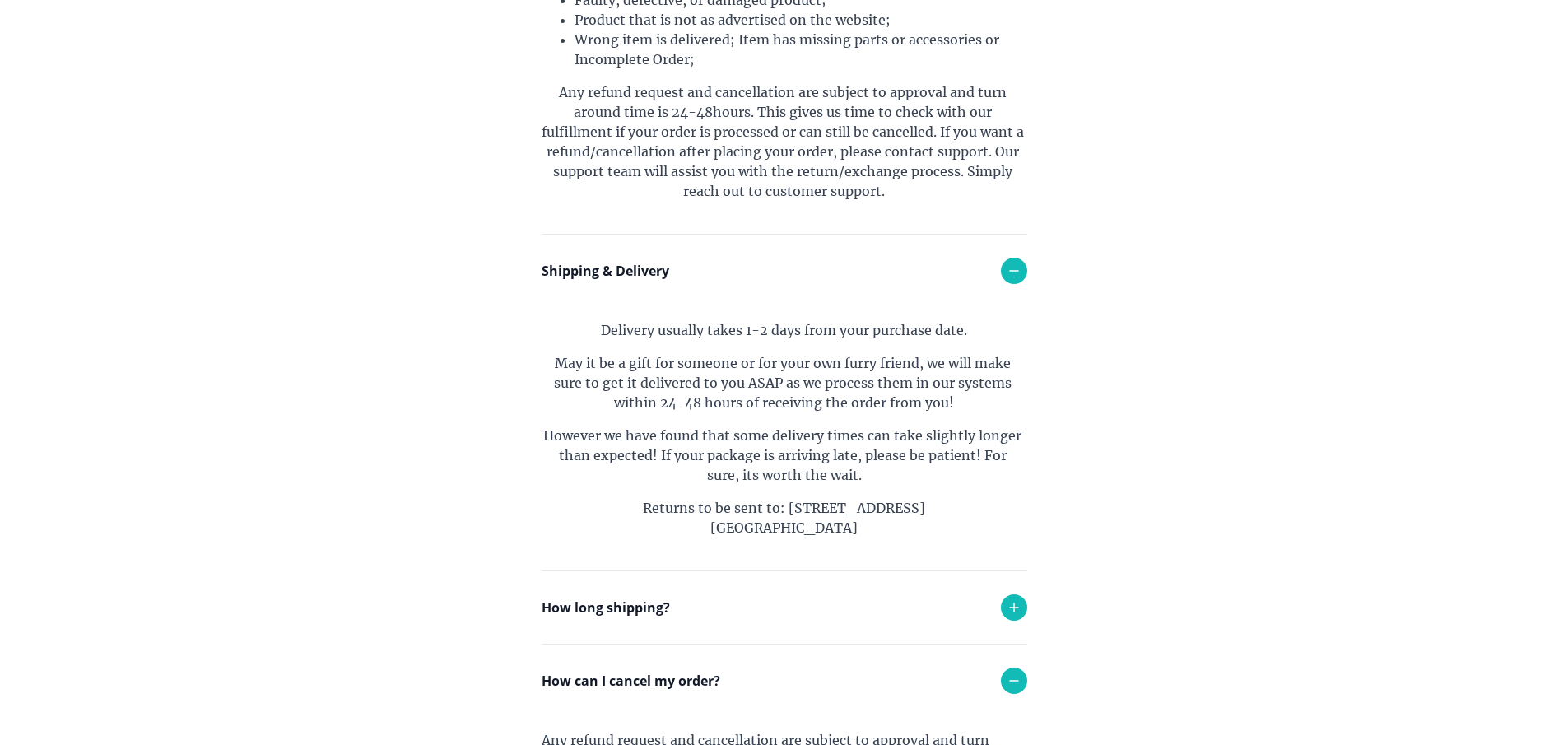
click at [1017, 608] on icon at bounding box center [1014, 608] width 8 height 8
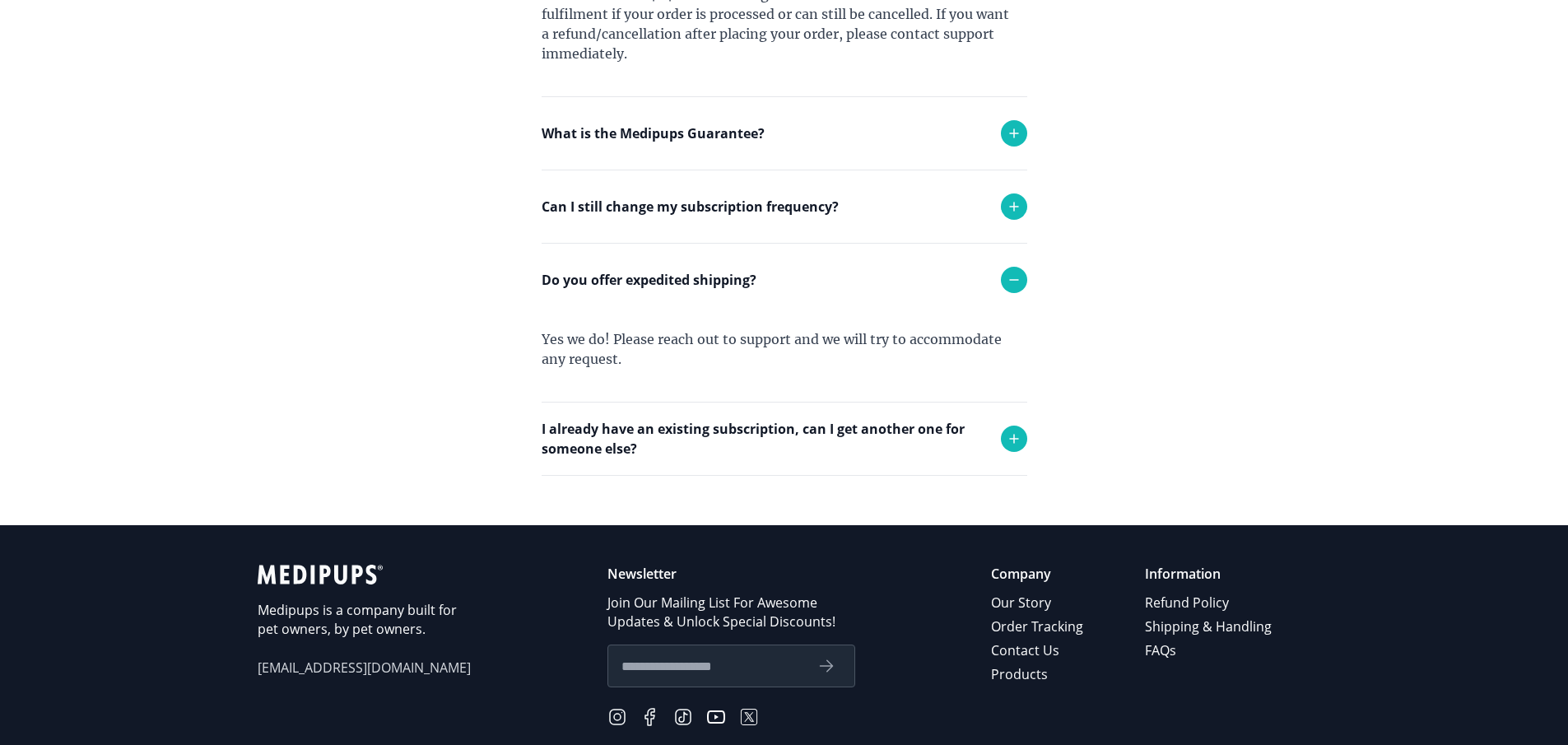
scroll to position [1563, 0]
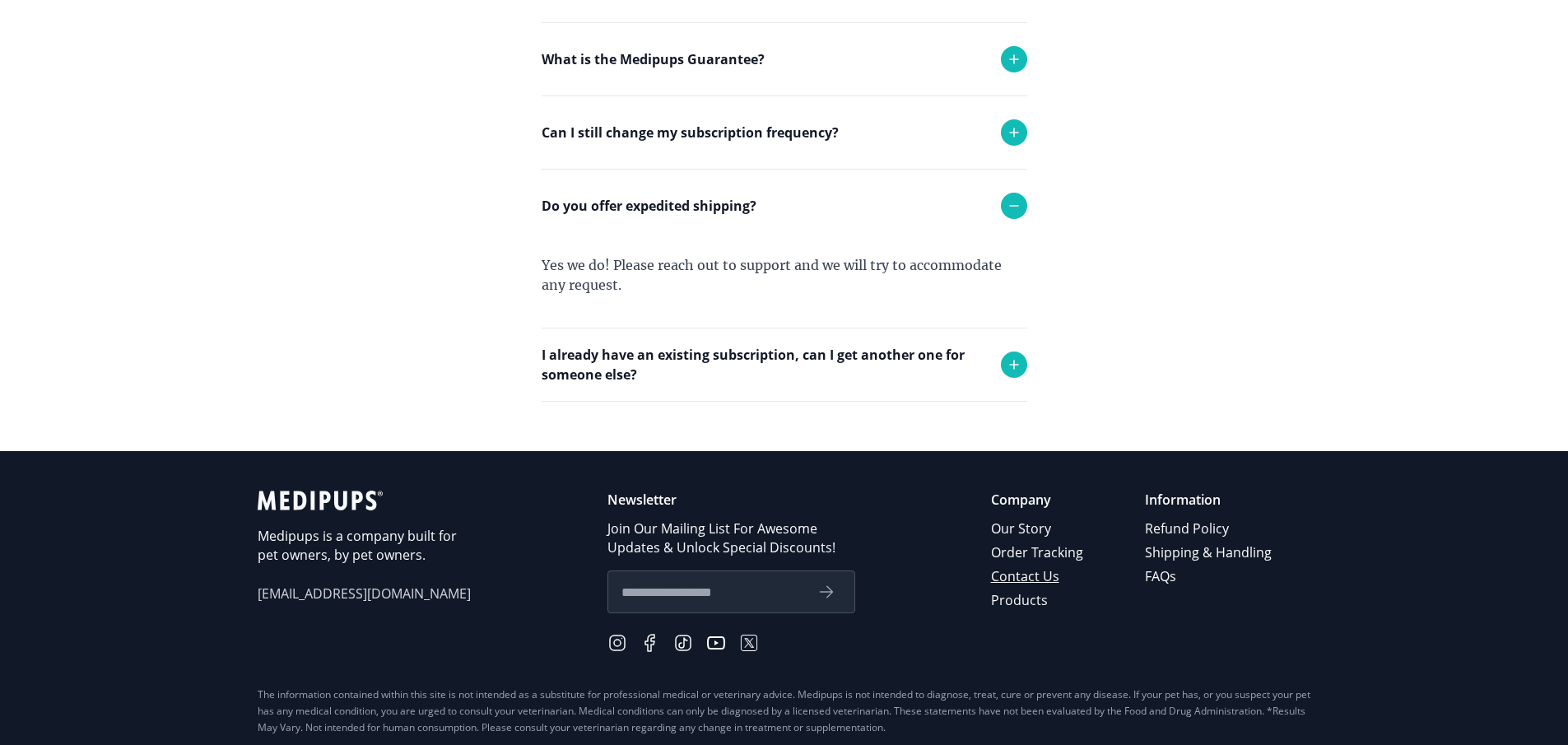
click at [1039, 572] on link "Contact Us" at bounding box center [1039, 576] width 95 height 24
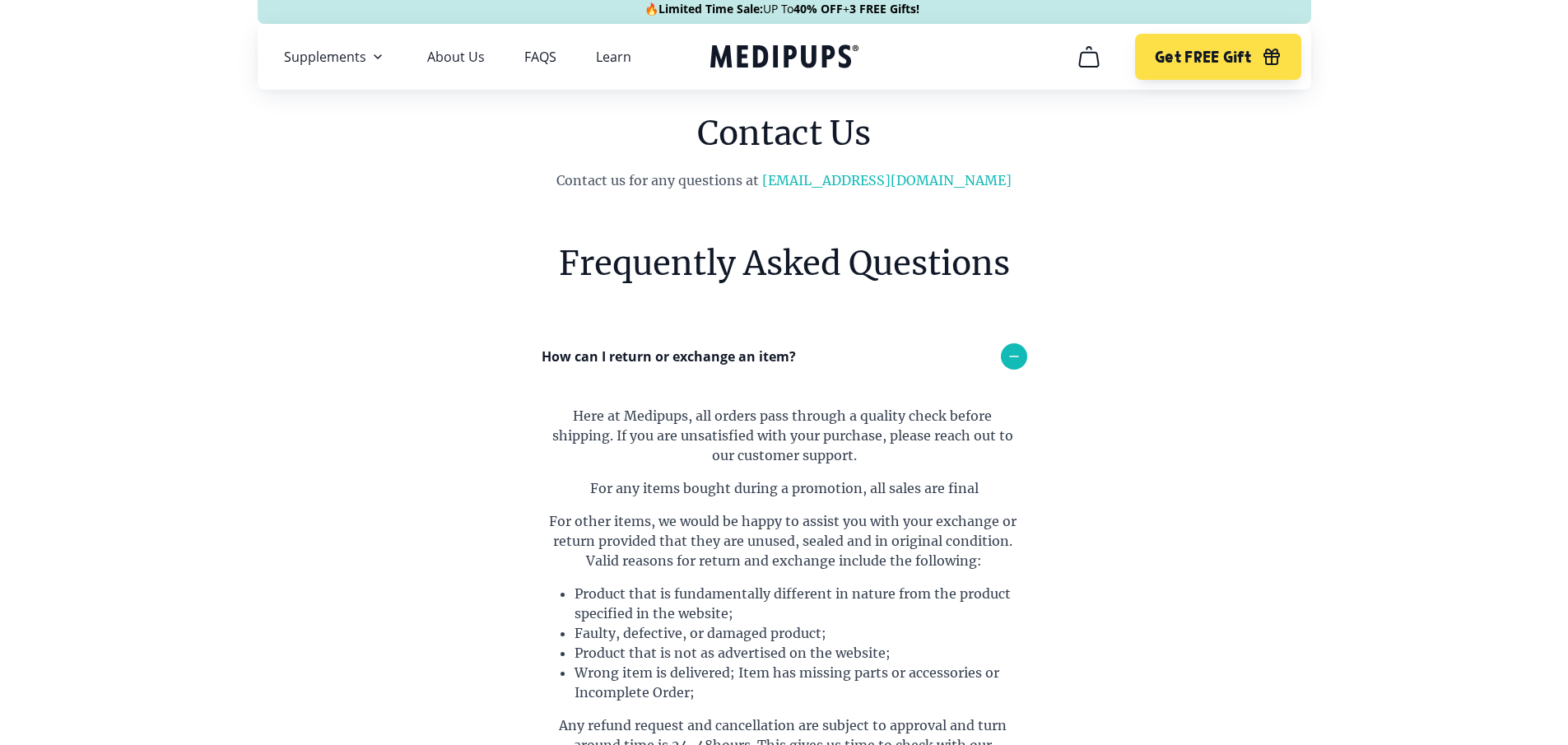
scroll to position [0, 0]
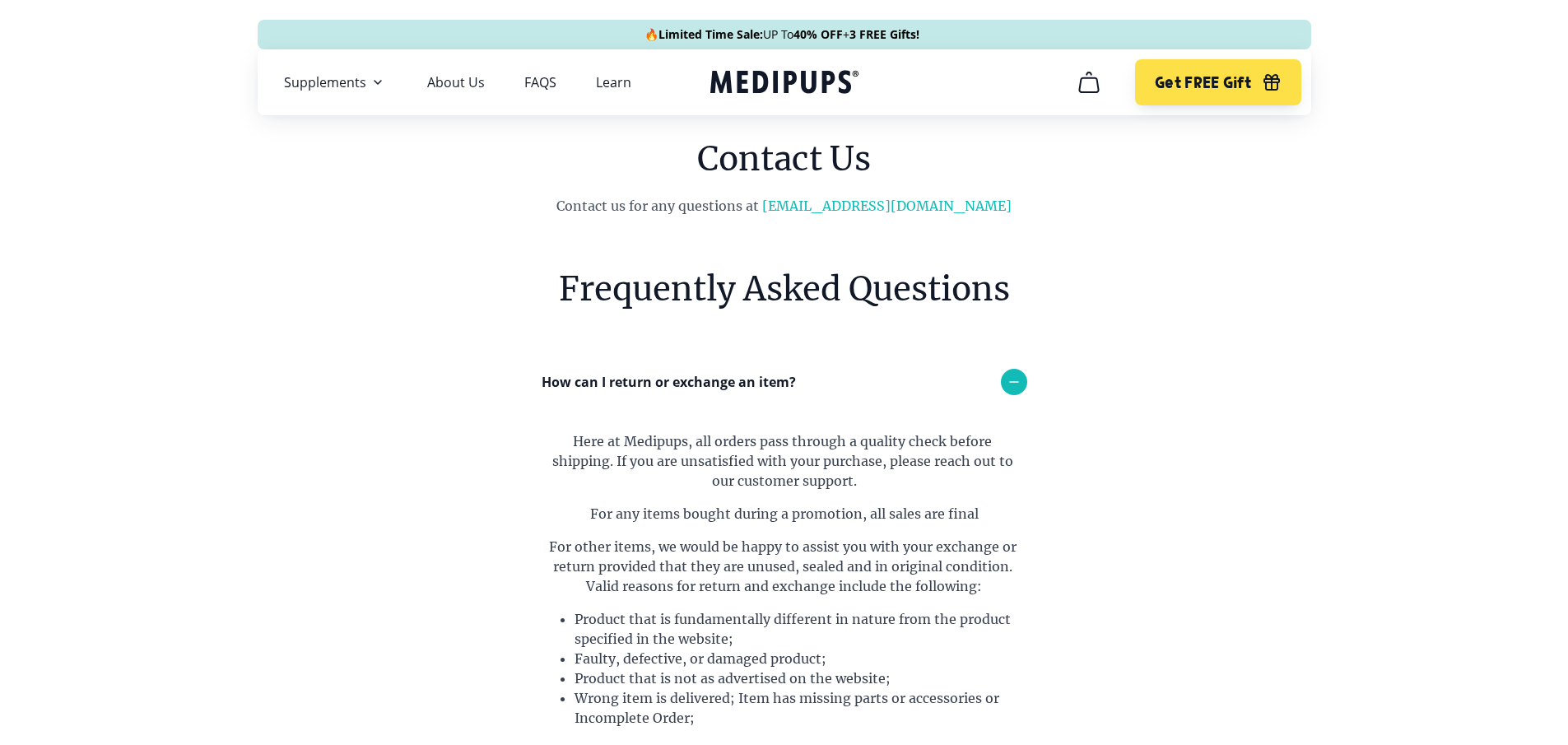
click at [758, 73] on icon "Medipups" at bounding box center [780, 82] width 141 height 23
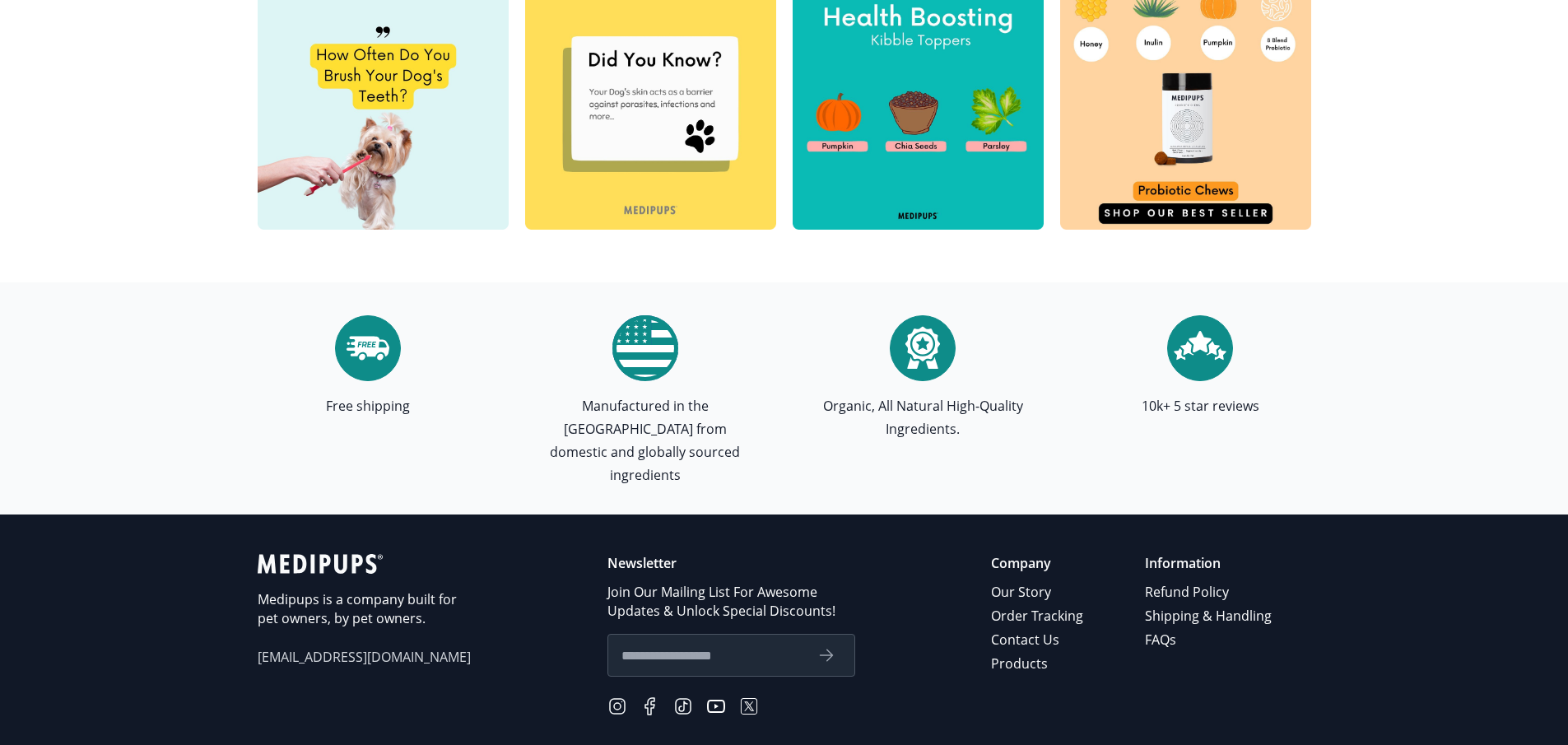
scroll to position [4690, 0]
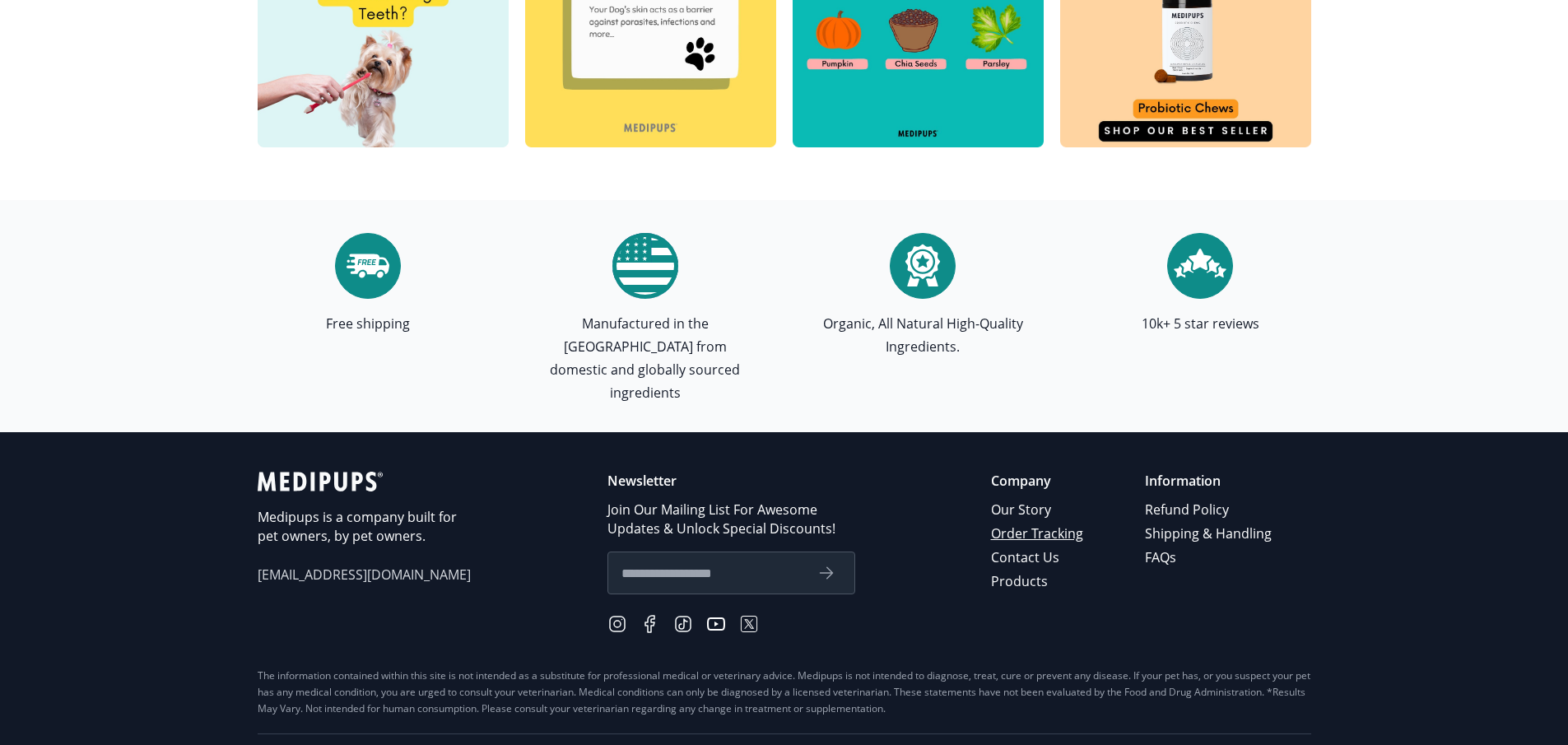
click at [1050, 522] on link "Order Tracking" at bounding box center [1039, 533] width 95 height 24
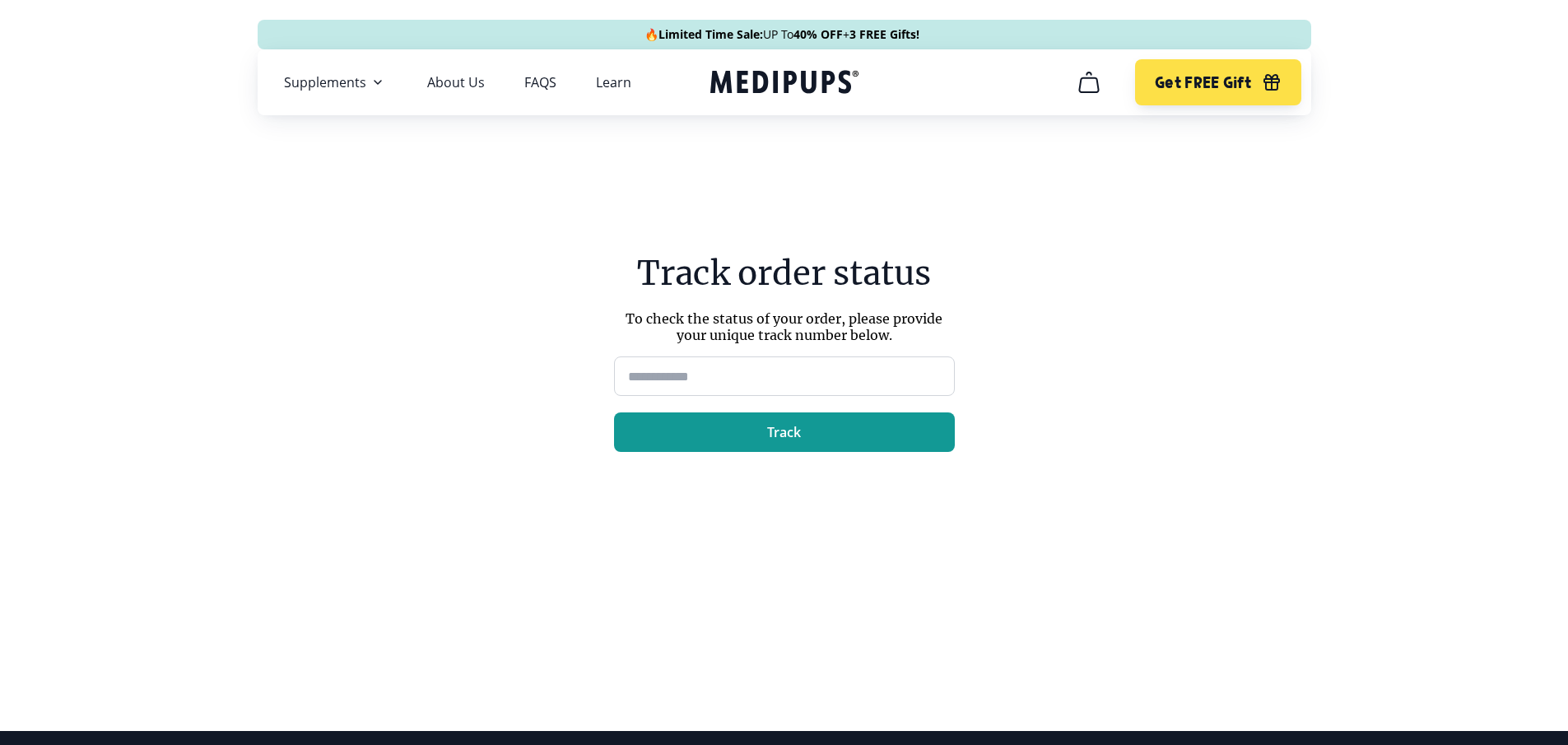
click at [735, 376] on input at bounding box center [784, 376] width 341 height 39
click at [659, 376] on input at bounding box center [784, 376] width 341 height 39
type input "**********"
click at [764, 432] on button "Track" at bounding box center [784, 432] width 341 height 39
click at [717, 369] on input at bounding box center [784, 376] width 341 height 39
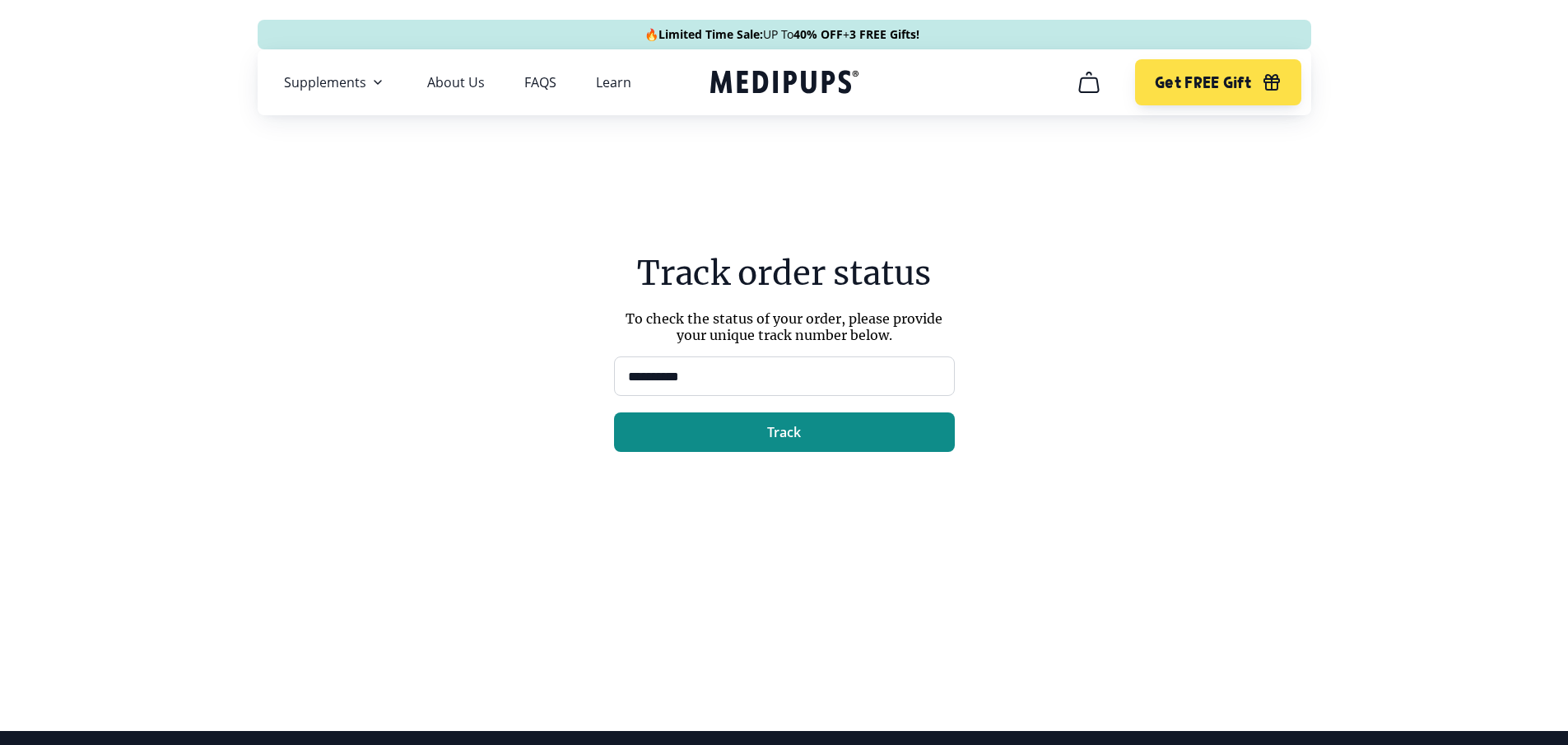
type input "**********"
click at [669, 425] on button "Track" at bounding box center [784, 432] width 341 height 39
click at [668, 427] on button "Track" at bounding box center [784, 432] width 341 height 39
click at [780, 83] on icon "Medipups" at bounding box center [784, 82] width 148 height 31
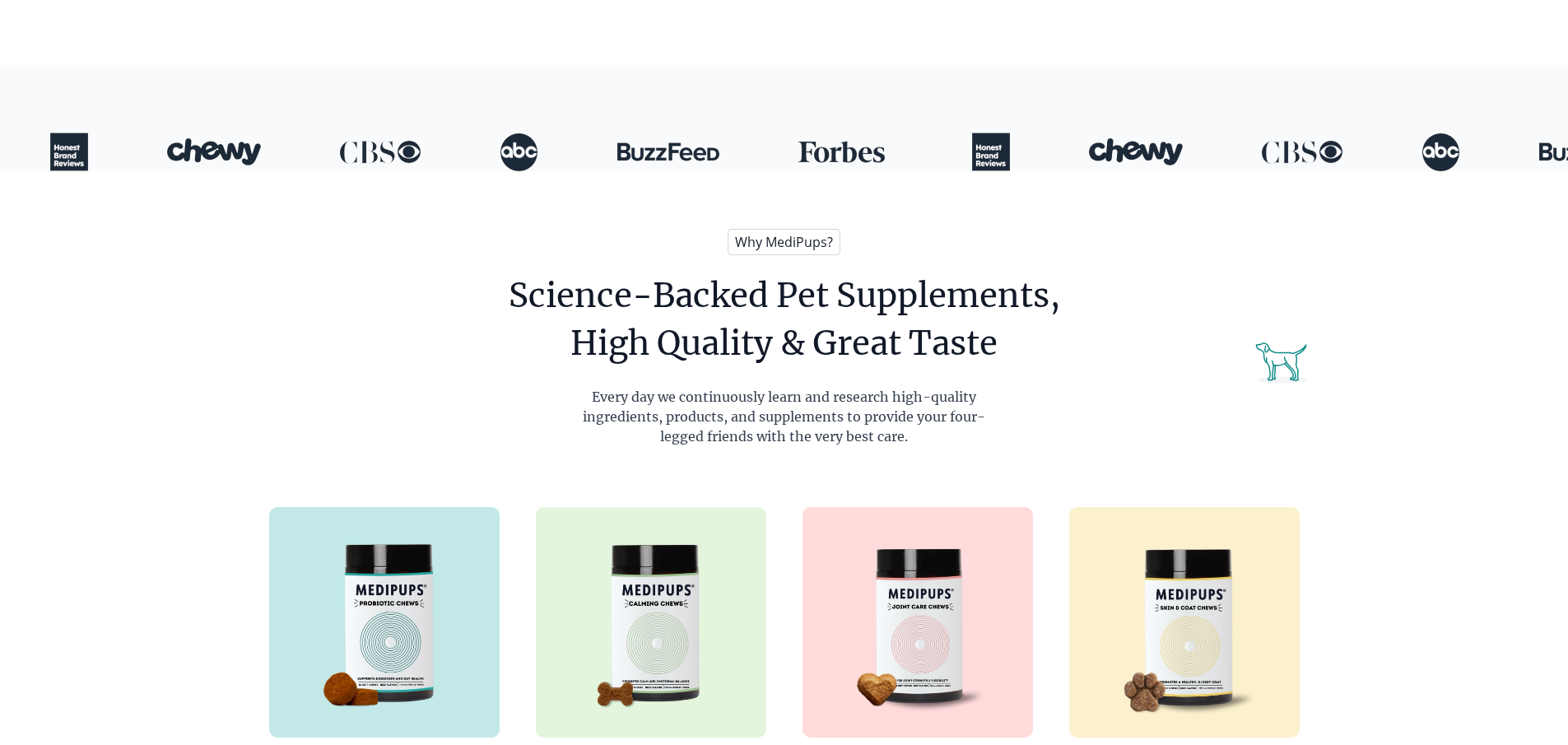
scroll to position [412, 0]
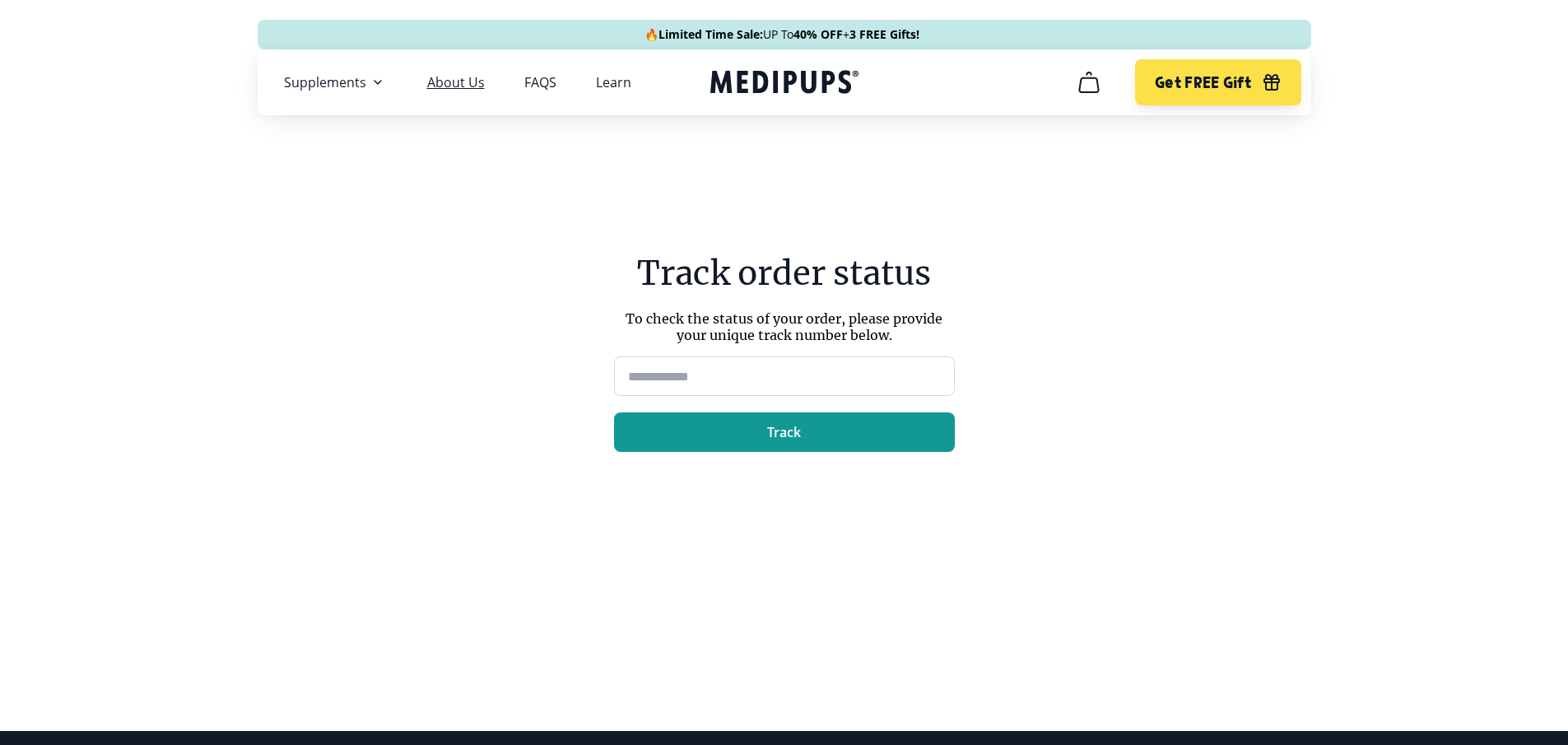
click at [458, 80] on link "About Us" at bounding box center [455, 82] width 58 height 17
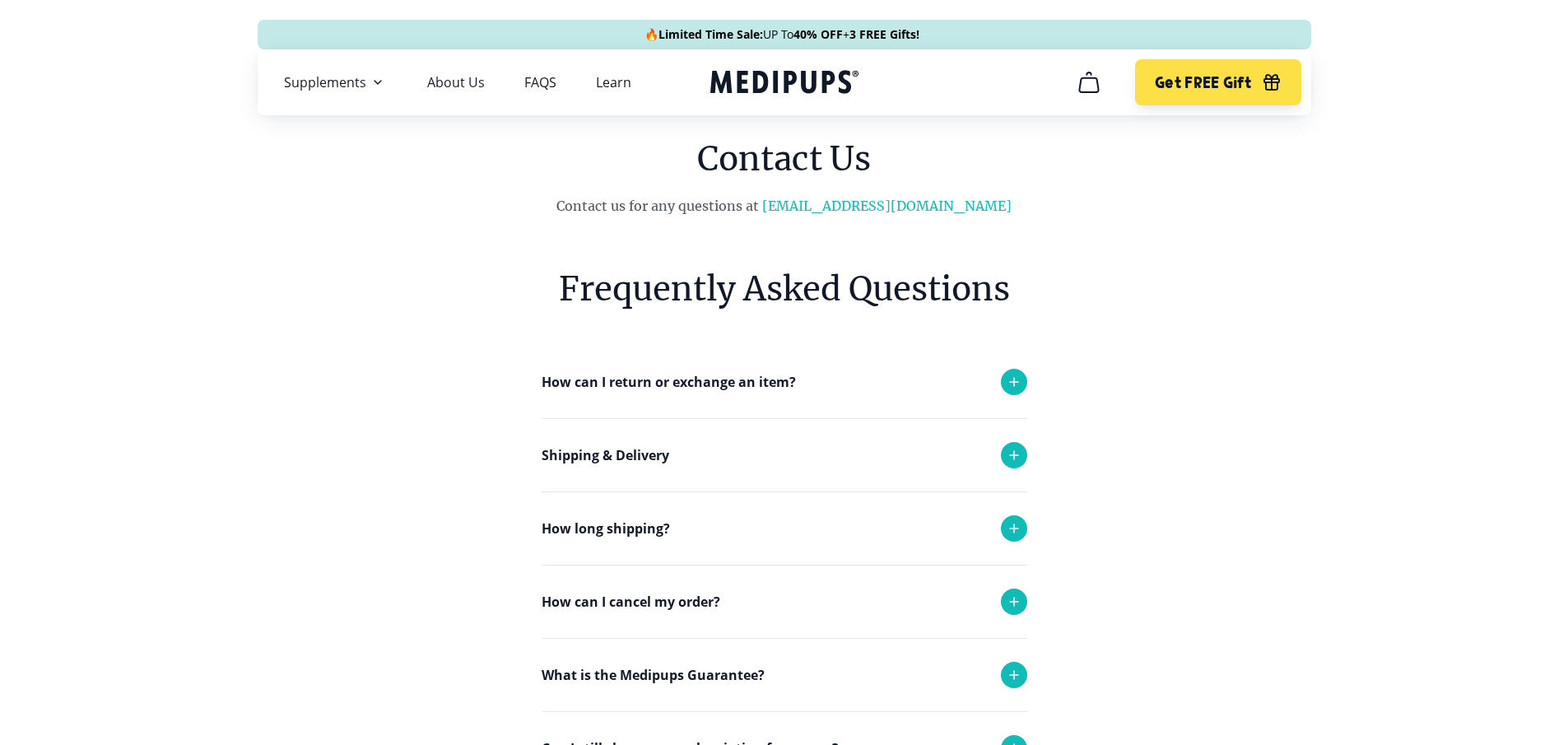
click at [1011, 525] on icon at bounding box center [1014, 528] width 20 height 20
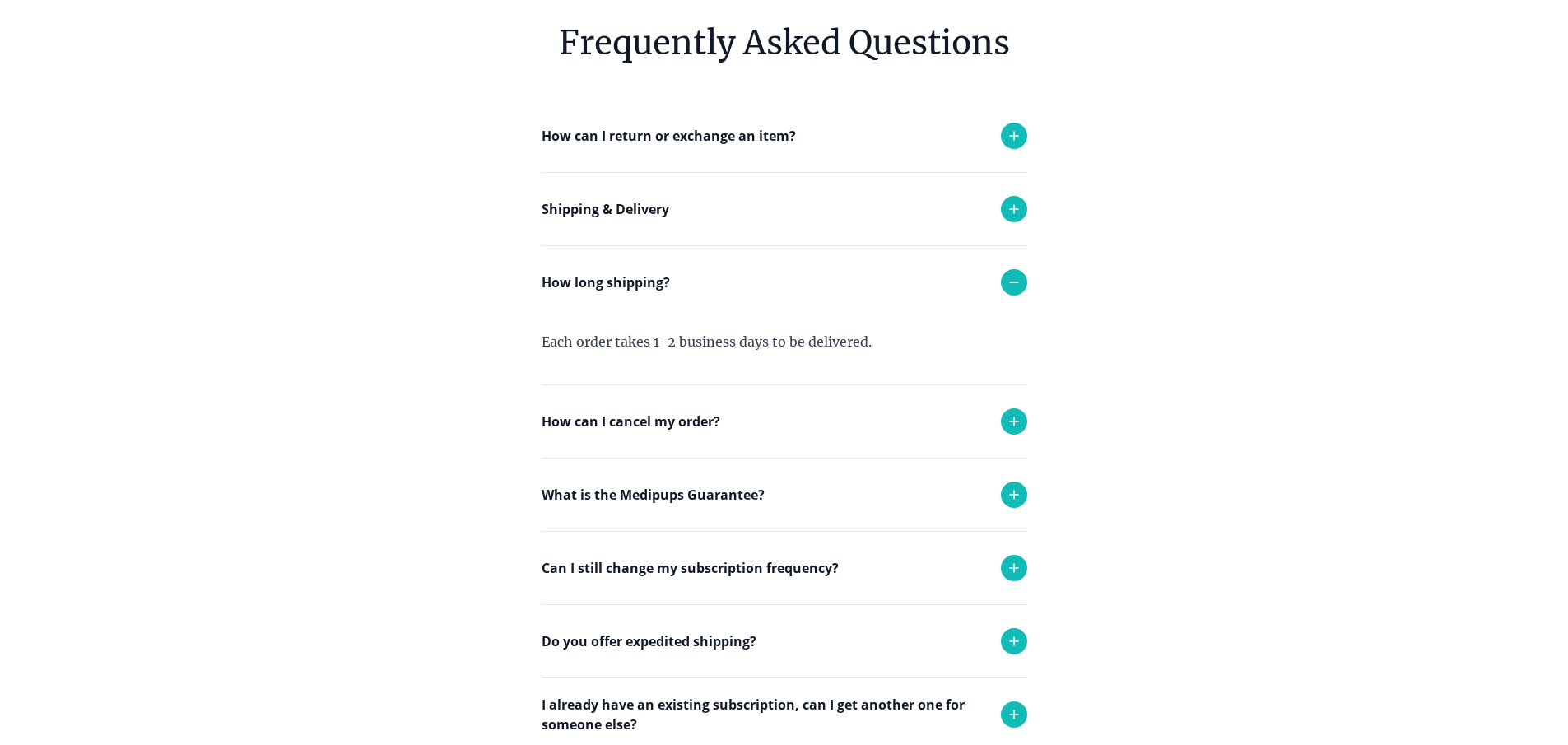
scroll to position [247, 0]
click at [1010, 412] on icon at bounding box center [1014, 421] width 20 height 20
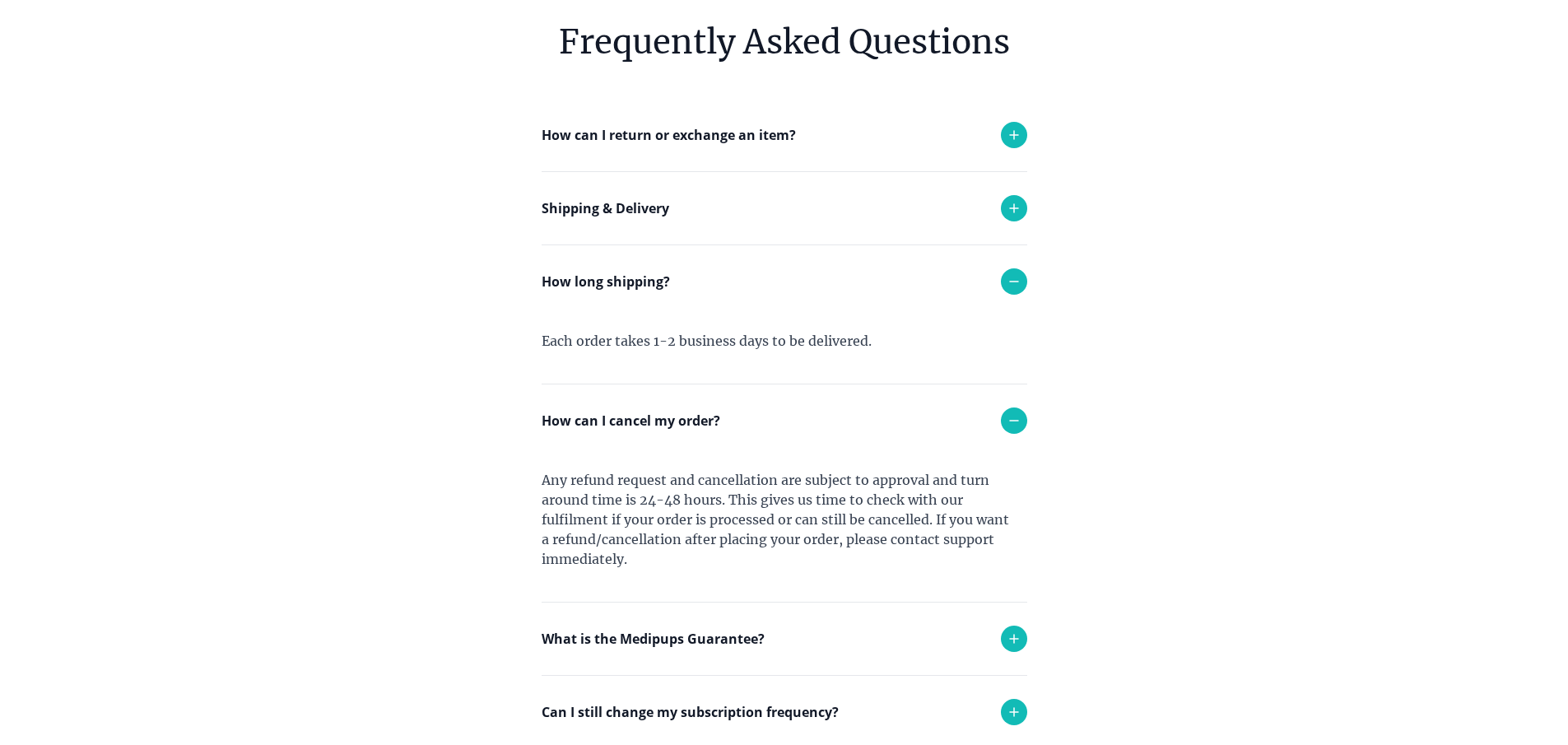
click at [1006, 208] on icon at bounding box center [1014, 208] width 20 height 20
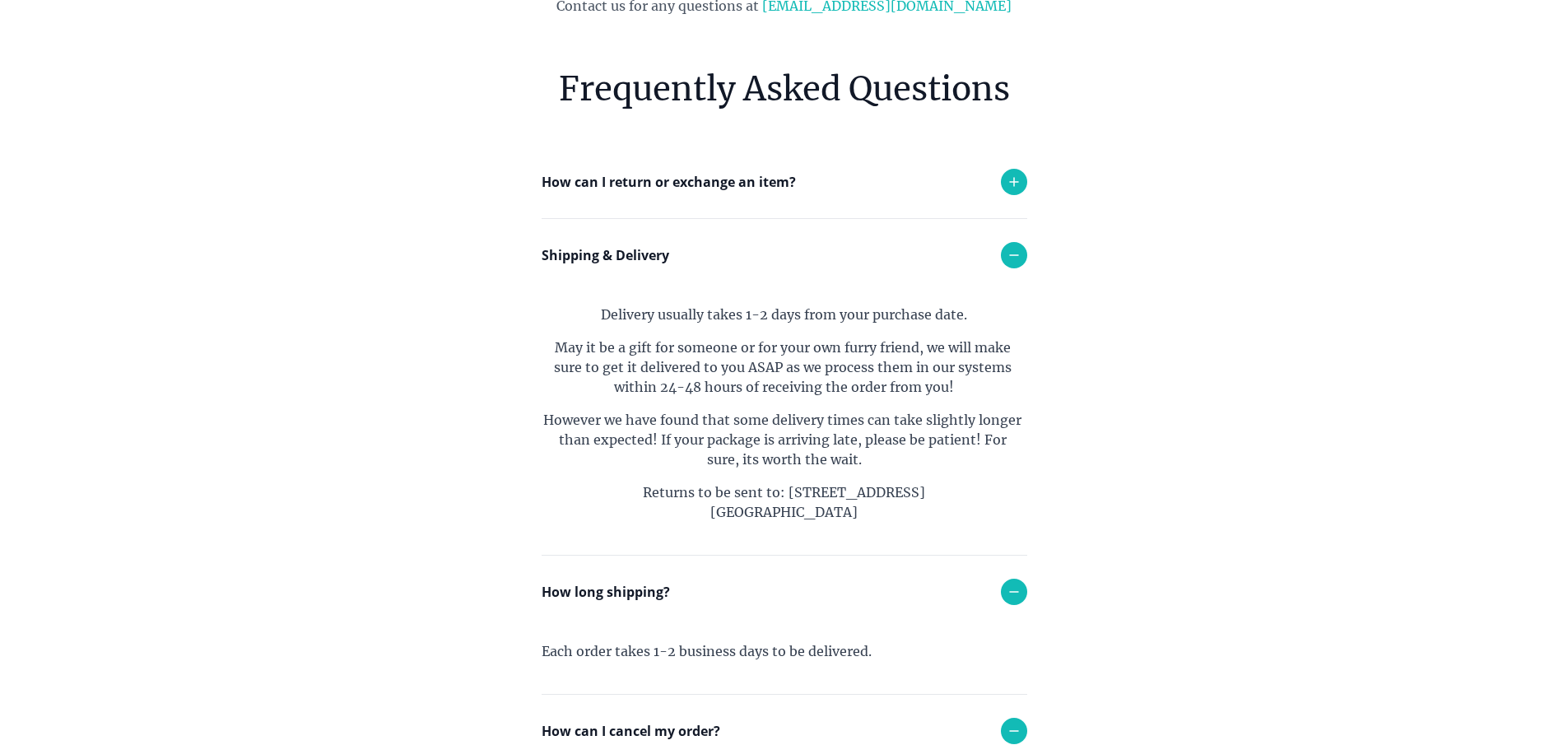
scroll to position [164, 0]
